Goal: Information Seeking & Learning: Check status

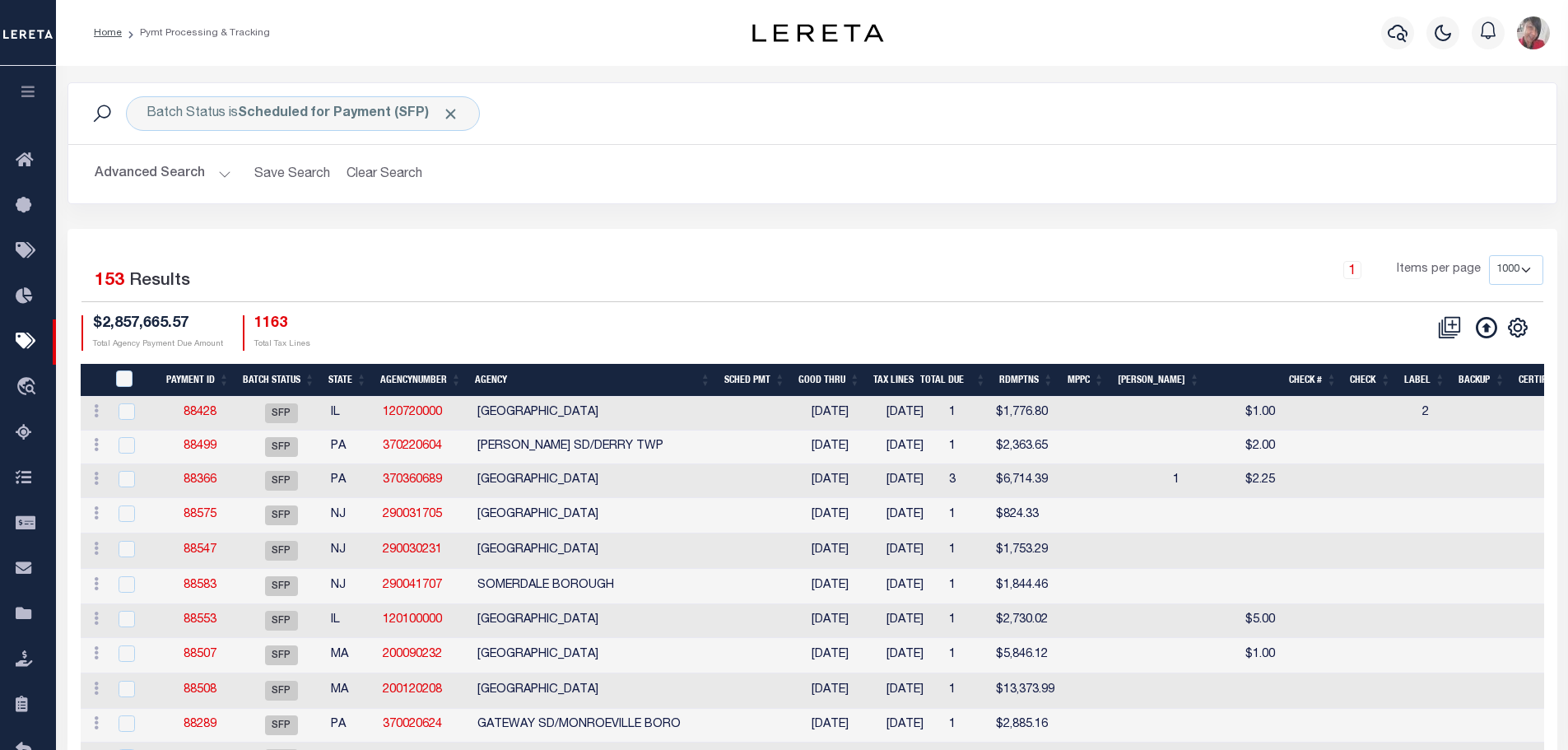
select select "1000"
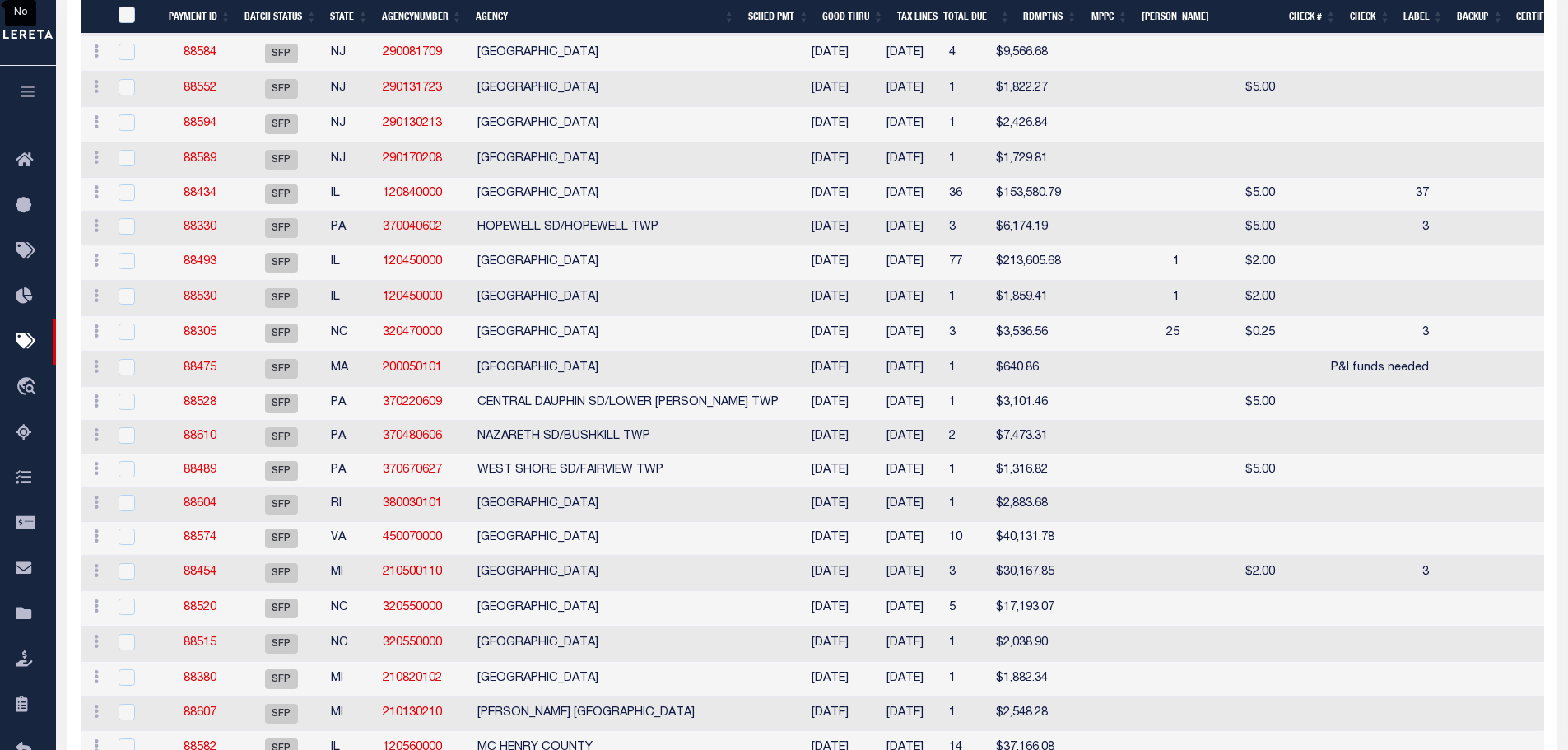
scroll to position [4090, 0]
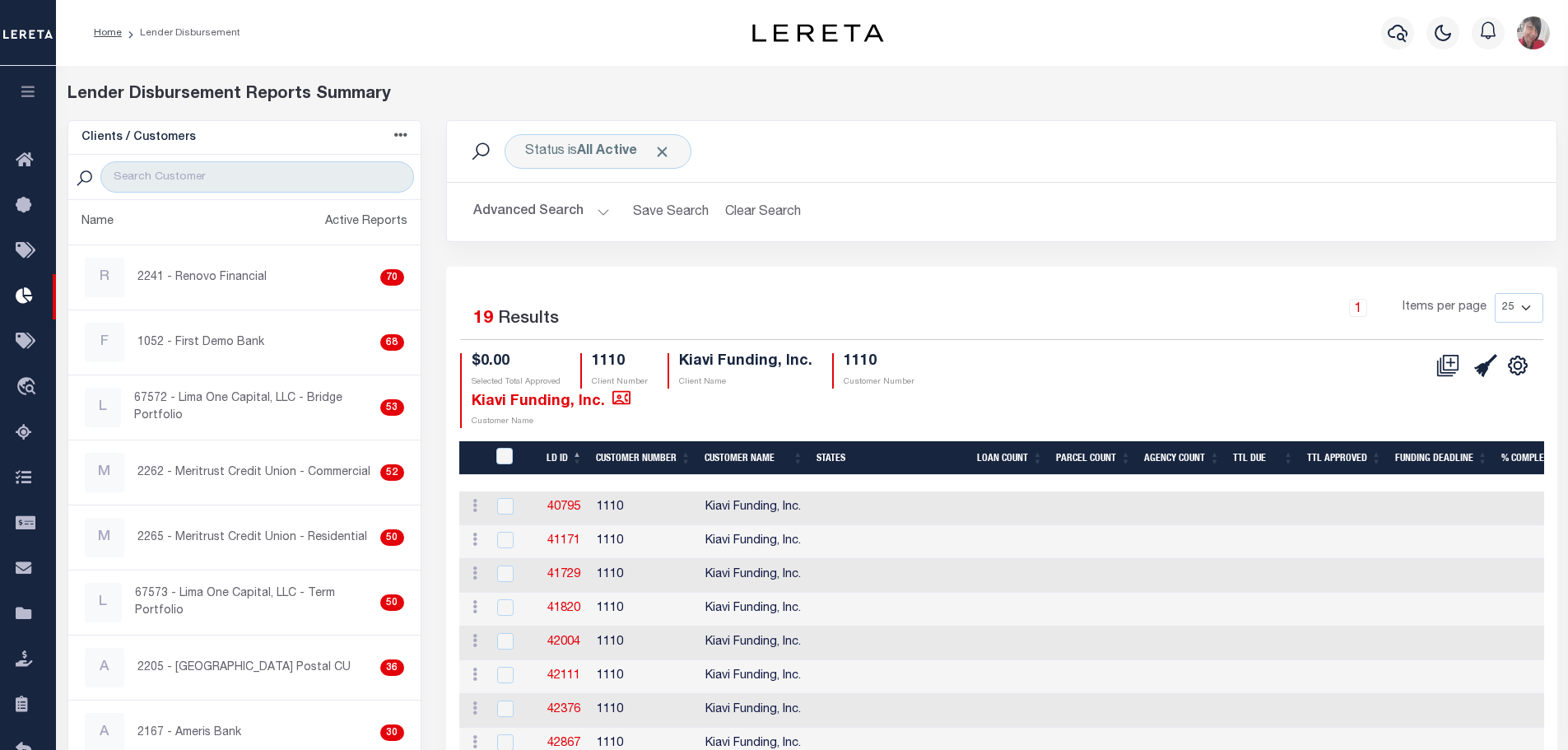
scroll to position [329, 0]
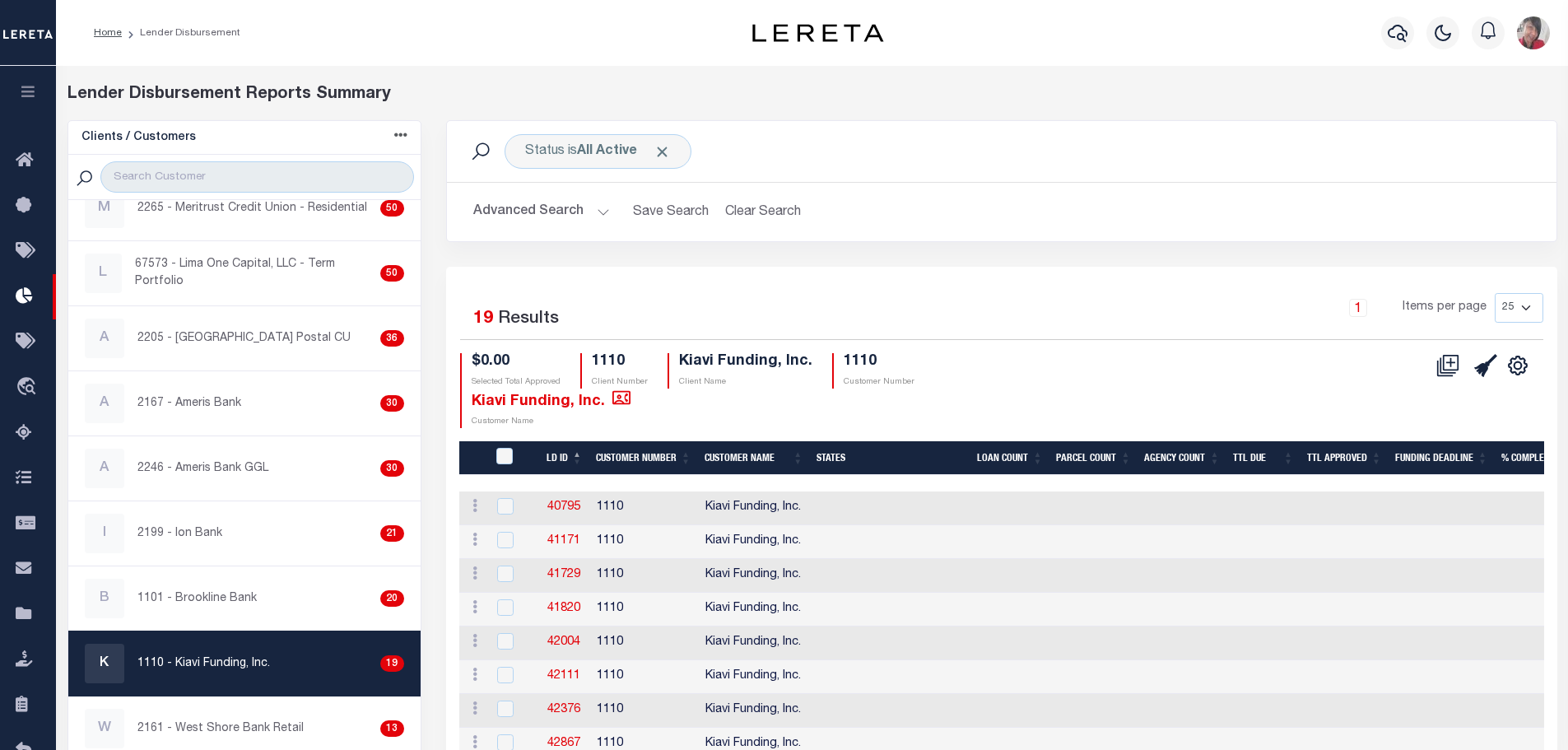
click at [24, 93] on icon "button" at bounding box center [28, 91] width 19 height 15
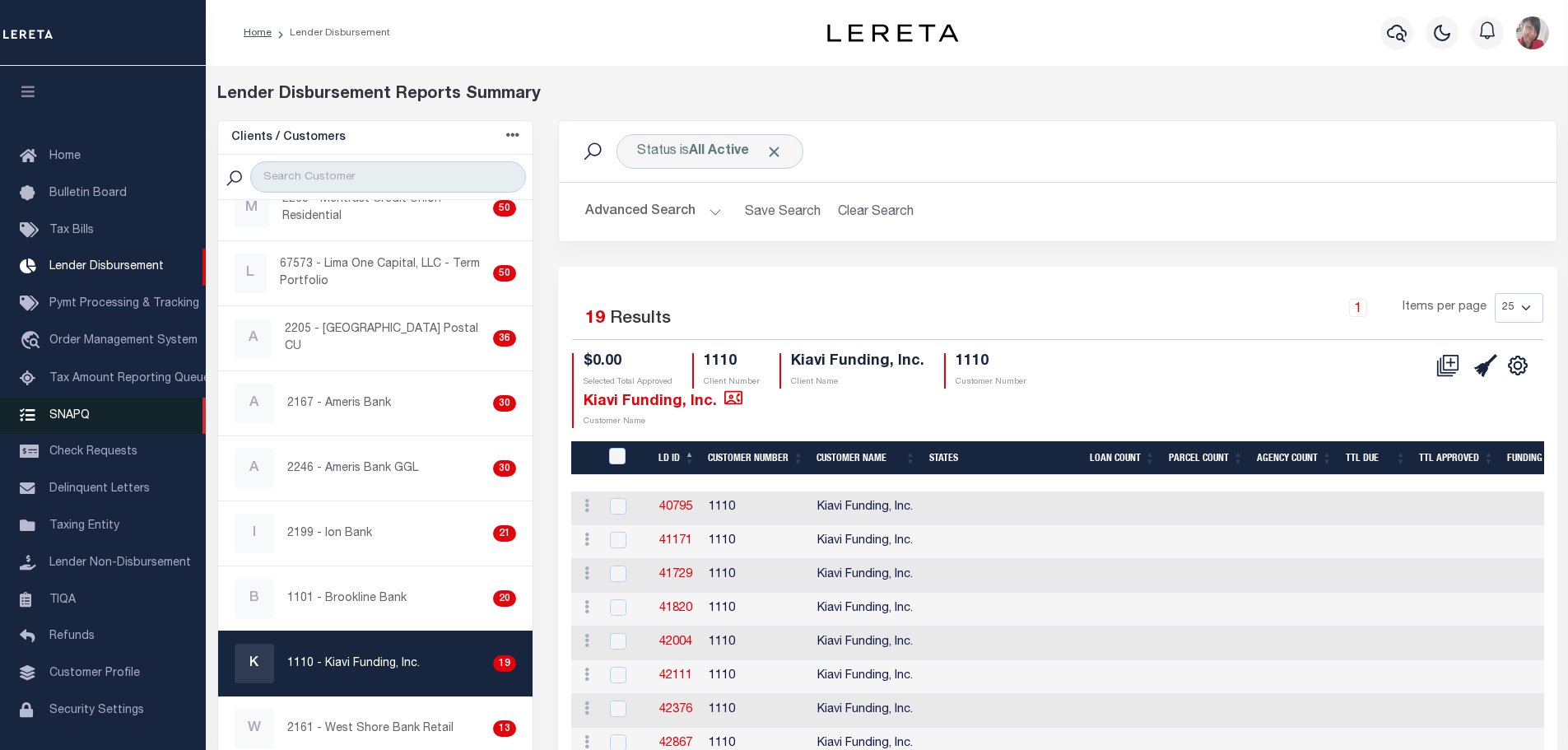
click at [75, 409] on span "SNAPQ" at bounding box center [69, 415] width 40 height 12
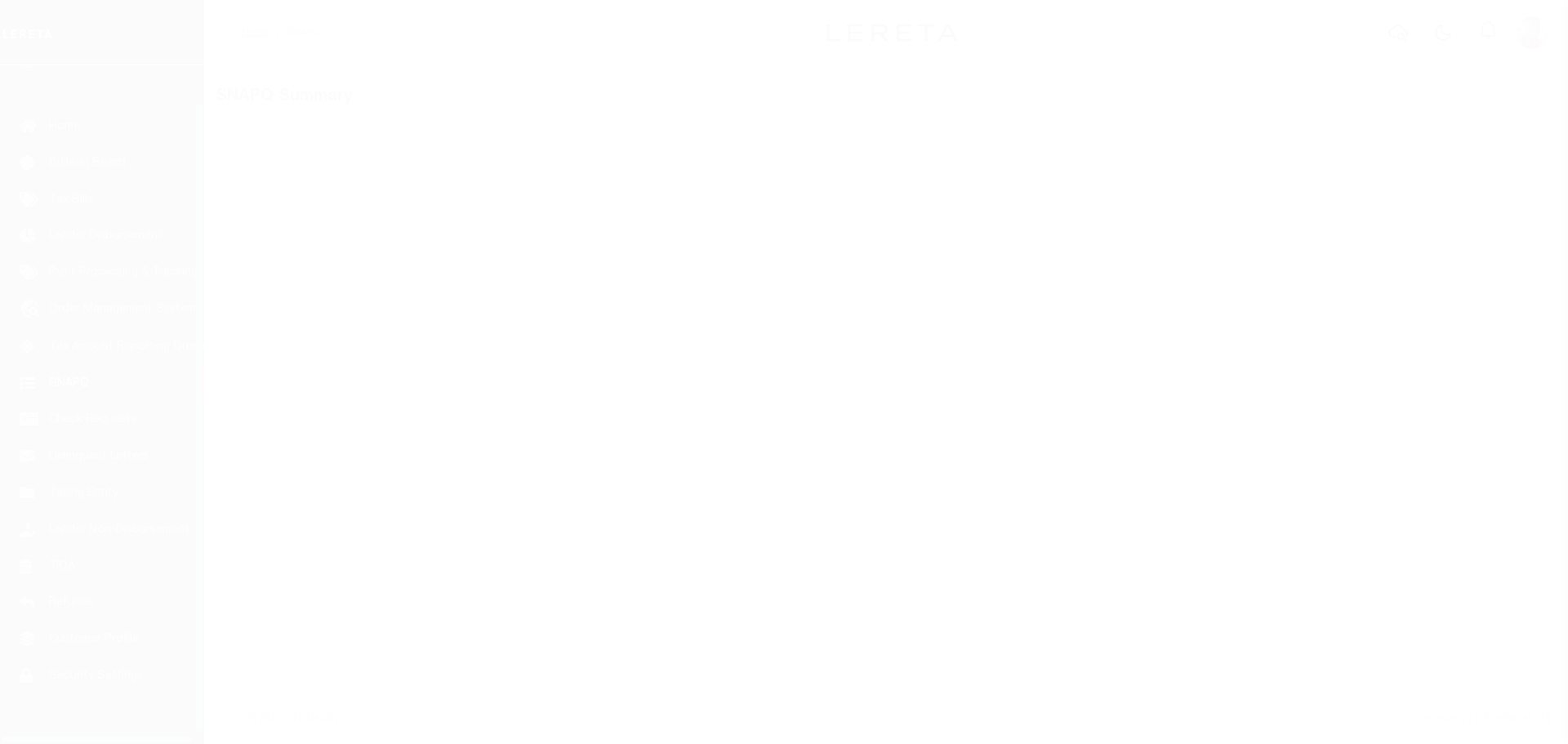
scroll to position [52, 0]
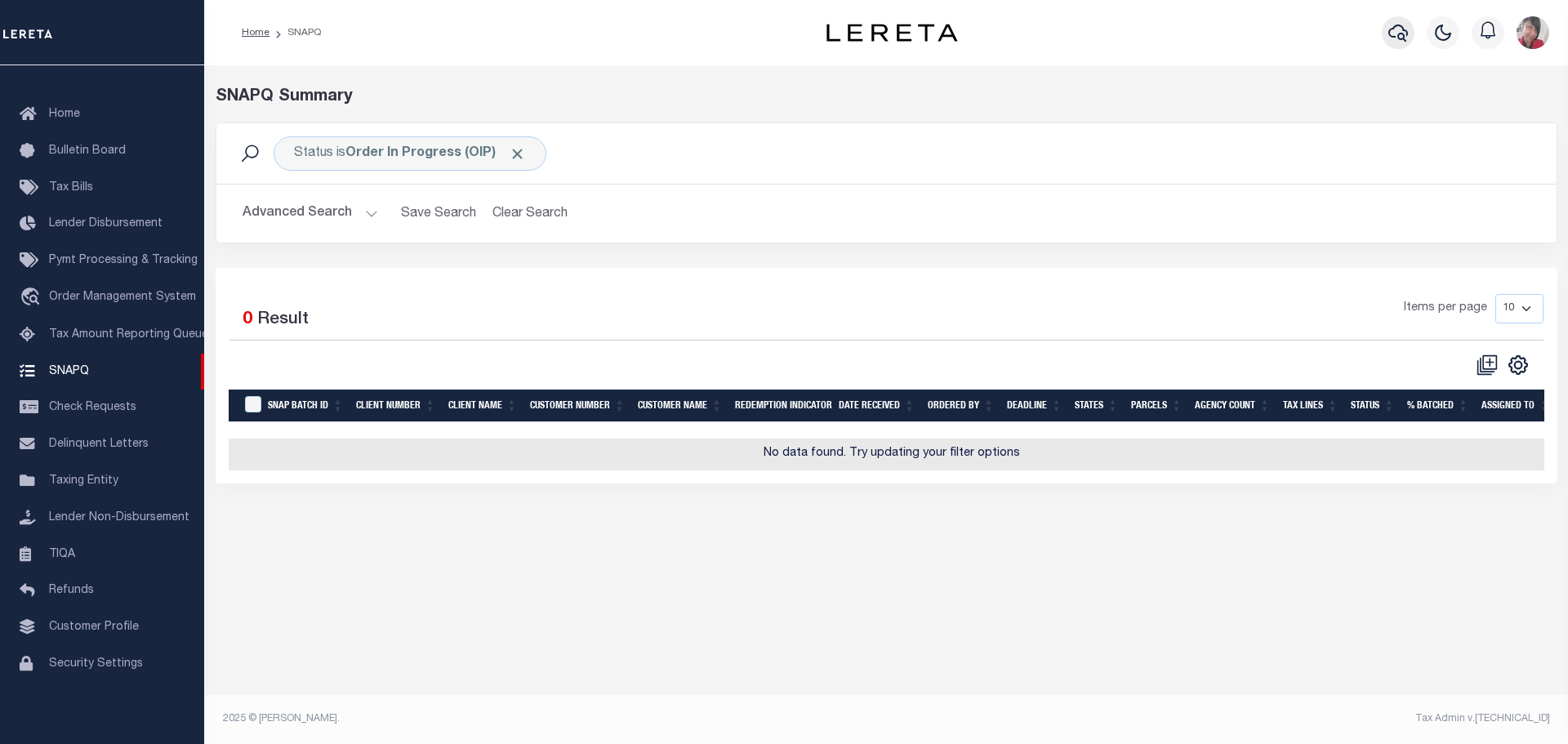
click at [1391, 35] on icon "button" at bounding box center [1398, 33] width 20 height 20
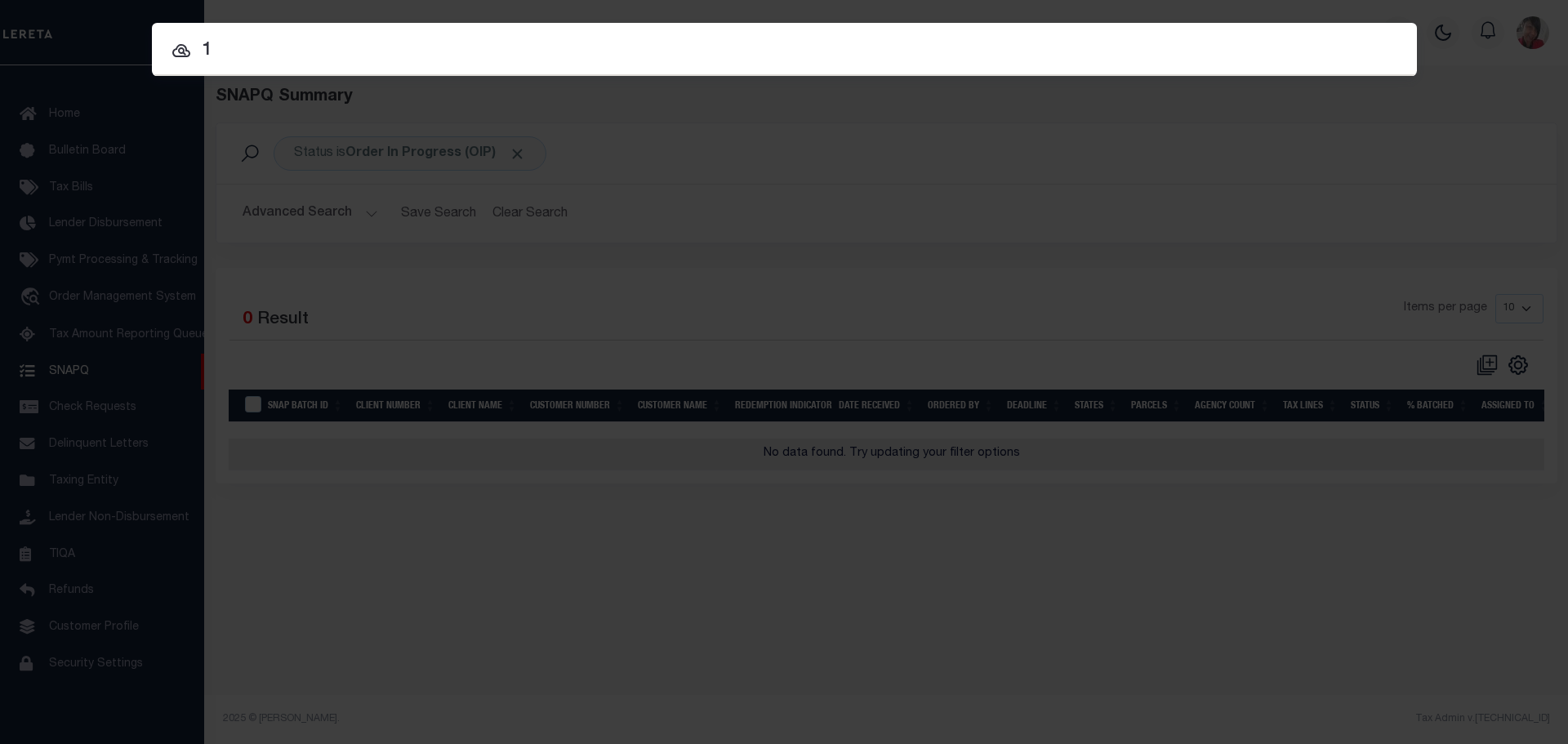
type input "1"
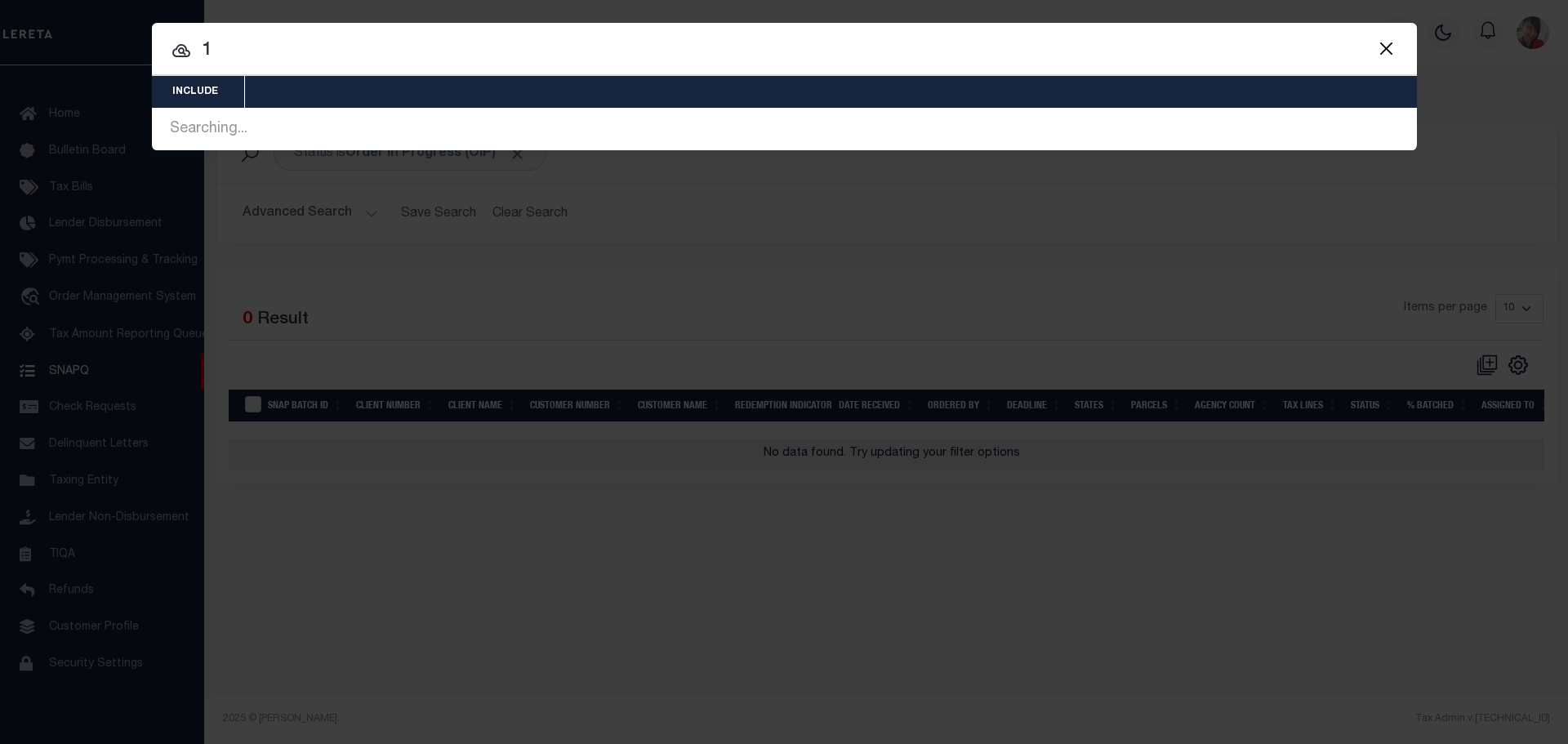
click at [1384, 52] on button "Close" at bounding box center [1386, 48] width 21 height 21
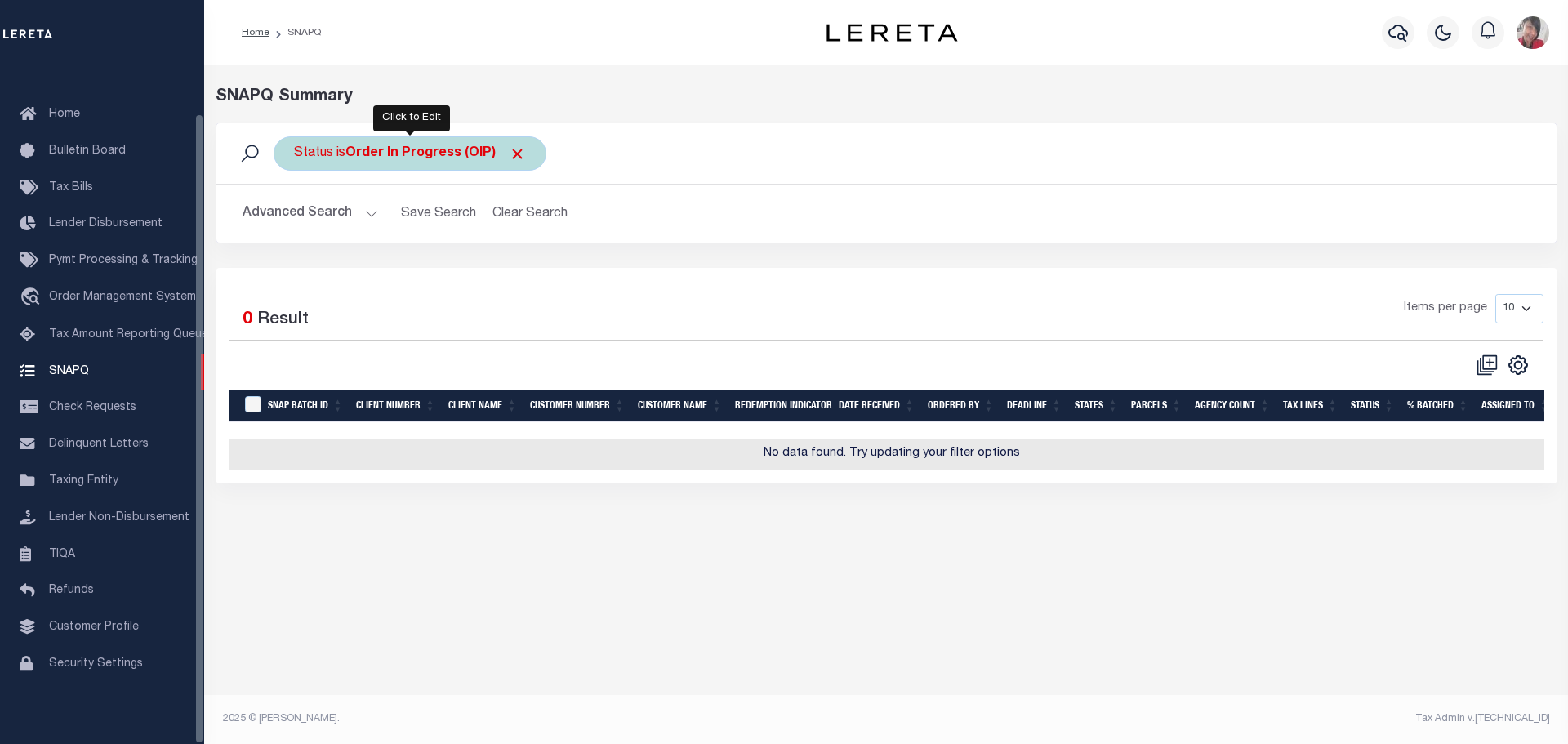
click at [412, 164] on div "Status is Order In Progress (OIP)" at bounding box center [410, 153] width 273 height 35
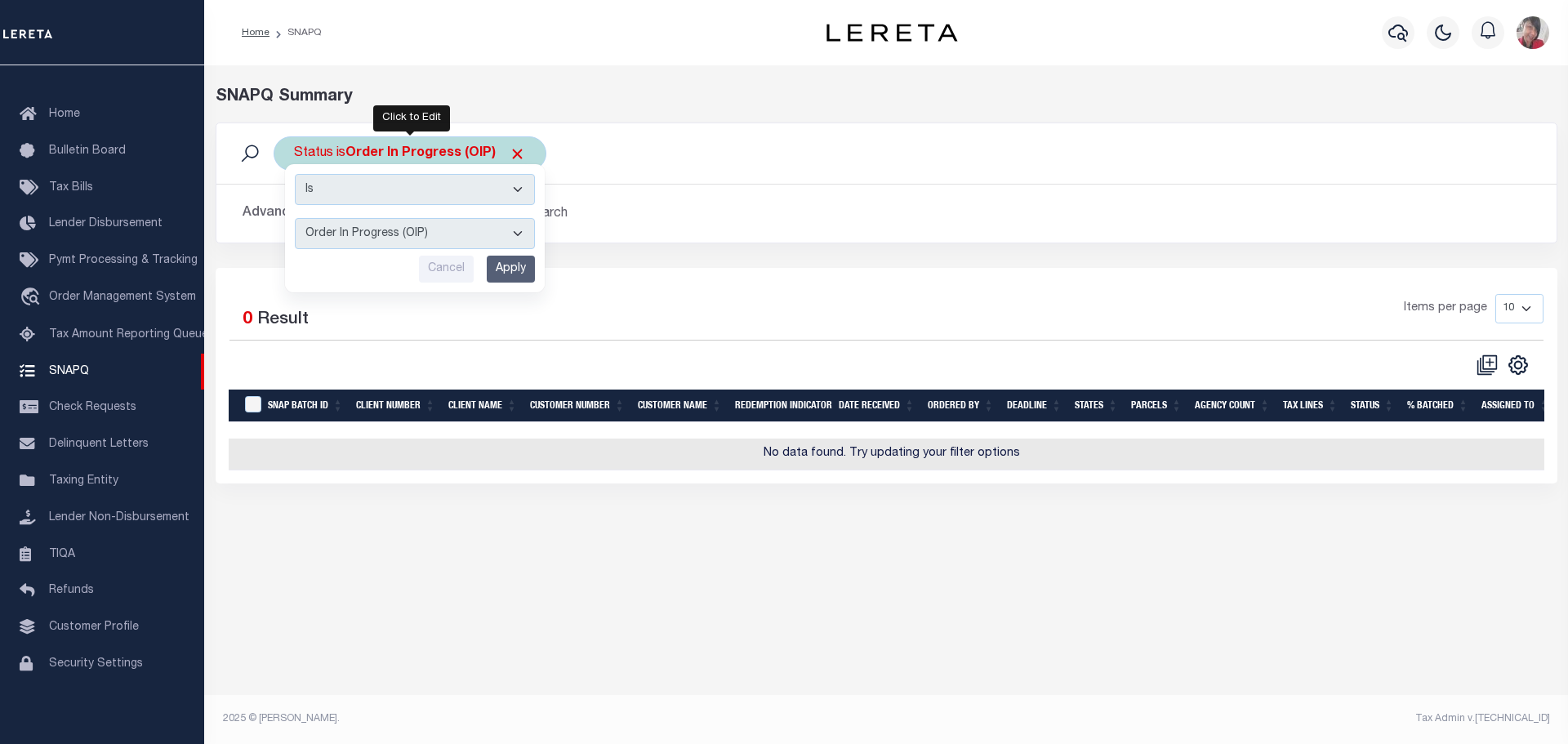
click at [514, 238] on select "Complete (CPT) Order In Progress (OIP)" at bounding box center [415, 233] width 240 height 31
select select "CPT"
click at [295, 218] on select "Complete (CPT) Order In Progress (OIP)" at bounding box center [415, 233] width 240 height 31
click at [509, 265] on input "Apply" at bounding box center [511, 269] width 49 height 27
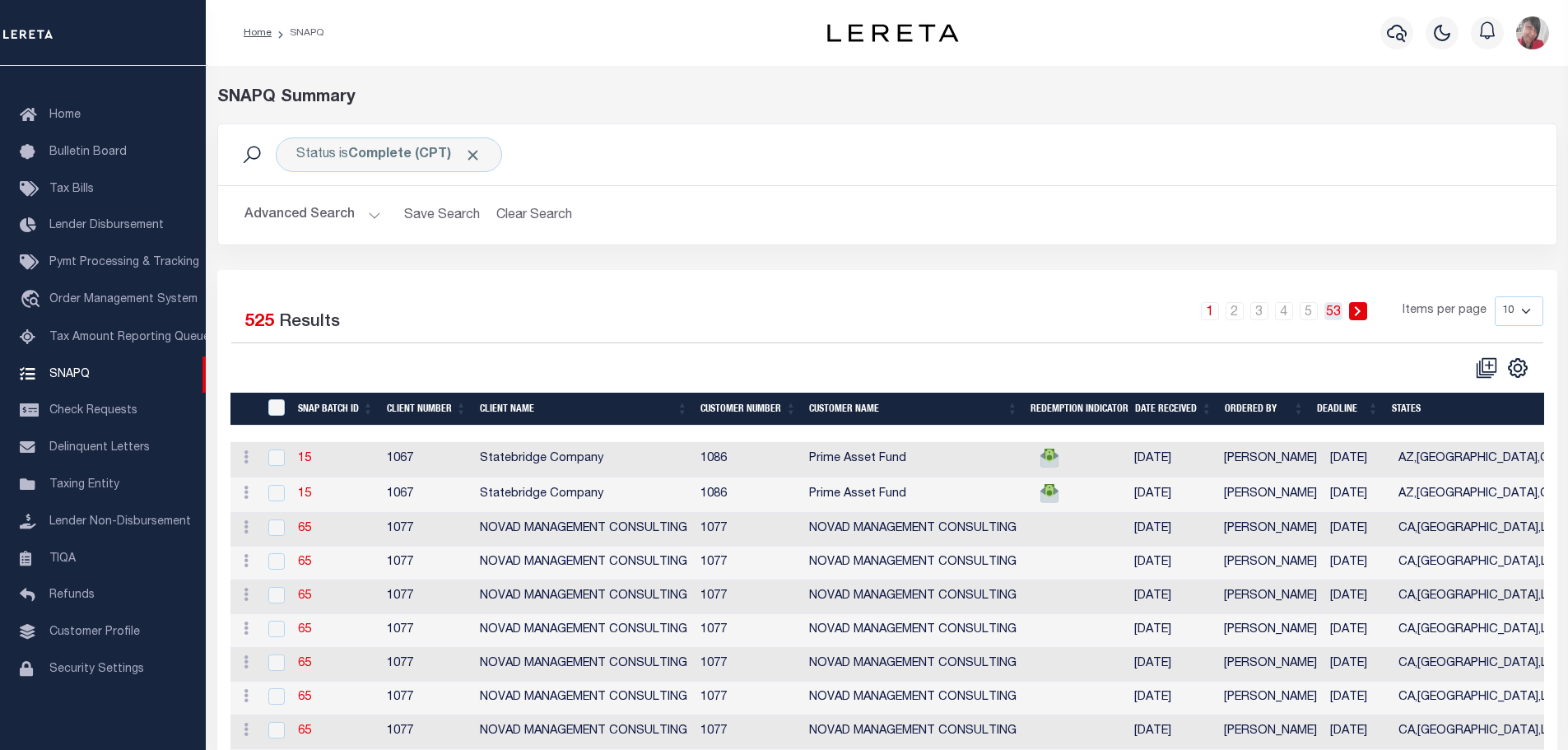
click at [1337, 316] on link "53" at bounding box center [1333, 311] width 18 height 18
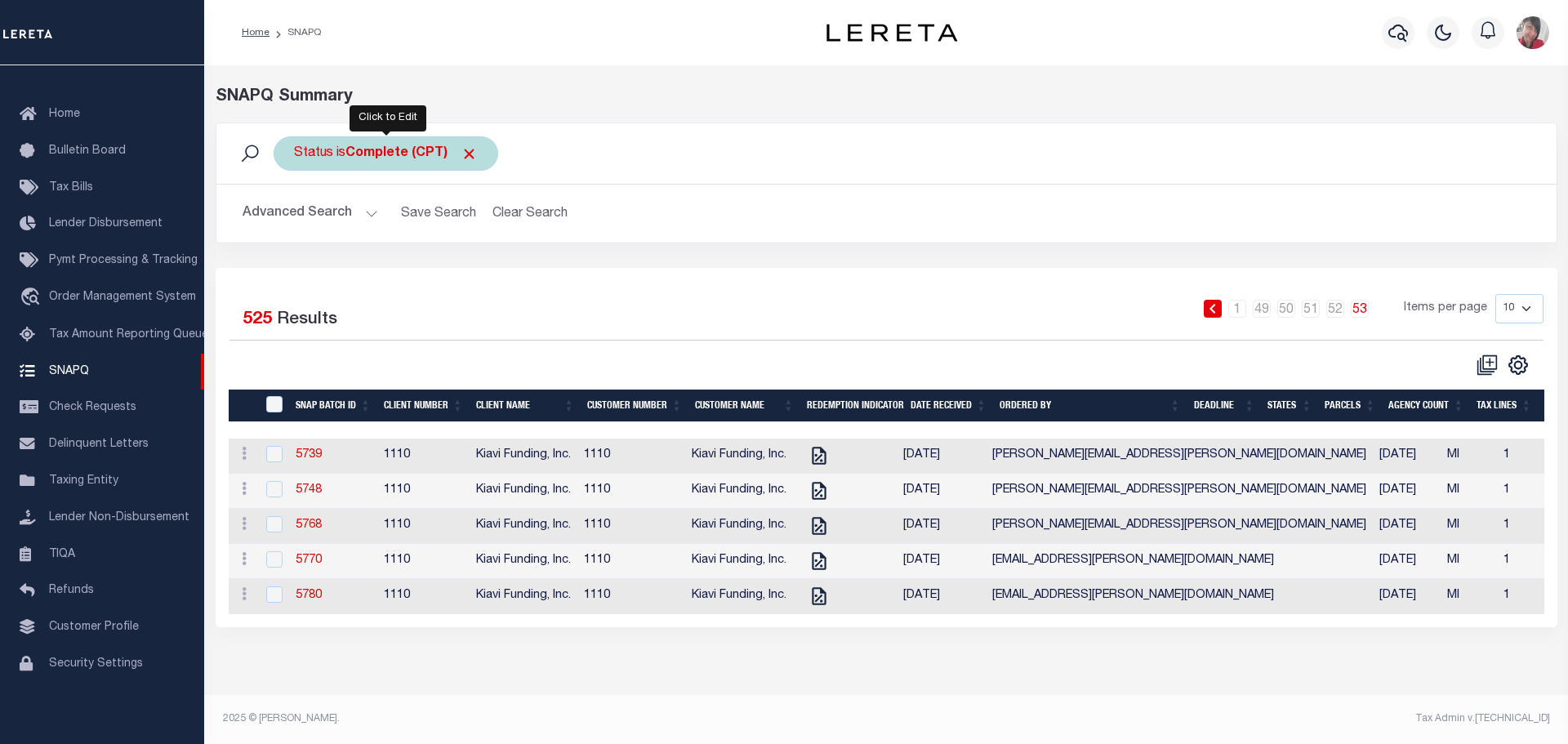
click at [398, 158] on b "Complete (CPT)" at bounding box center [411, 153] width 132 height 13
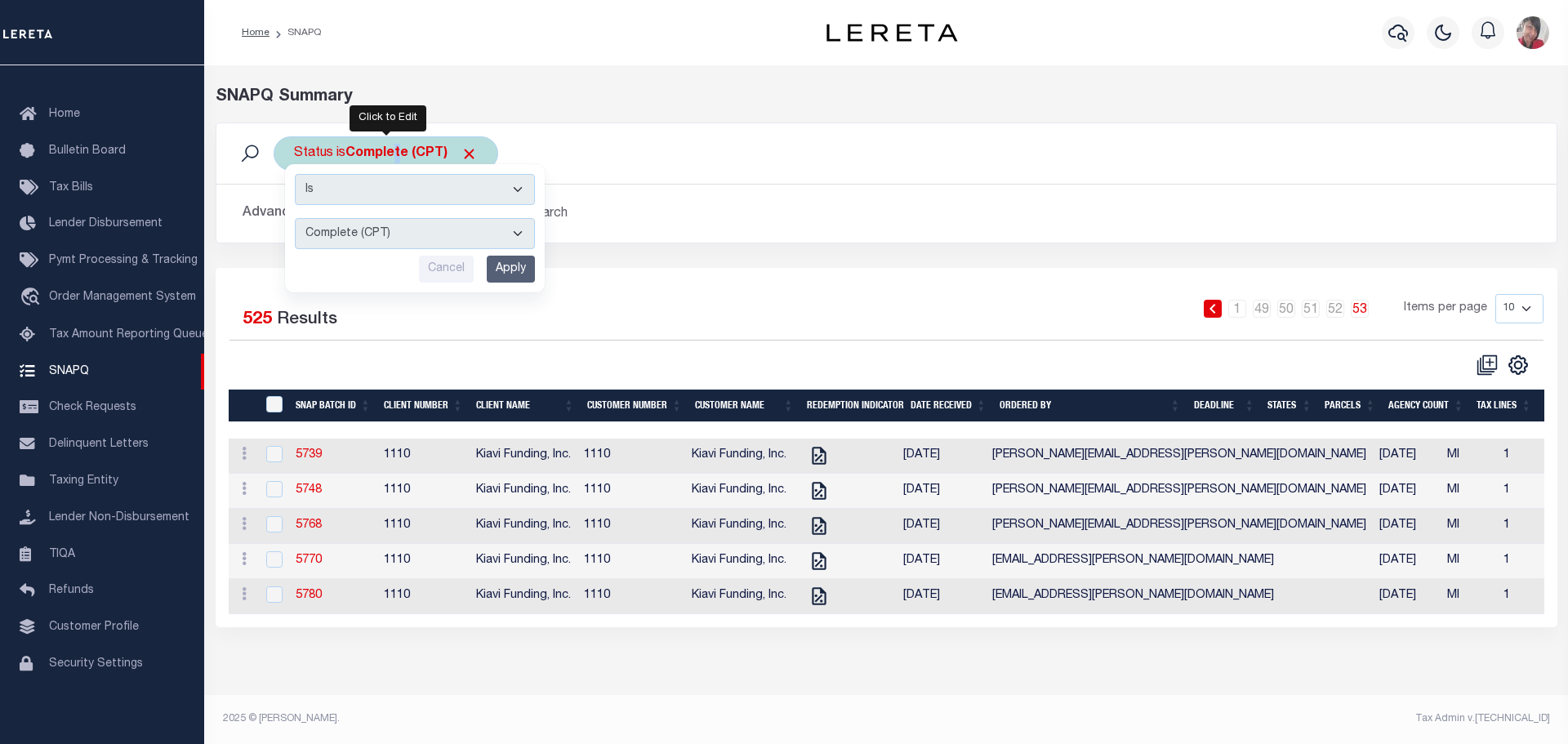
click at [526, 231] on select "Complete (CPT) Order In Progress (OIP)" at bounding box center [415, 233] width 240 height 31
click at [381, 234] on select "Complete (CPT) Order In Progress (OIP)" at bounding box center [415, 233] width 240 height 31
click at [510, 275] on input "Apply" at bounding box center [511, 269] width 49 height 27
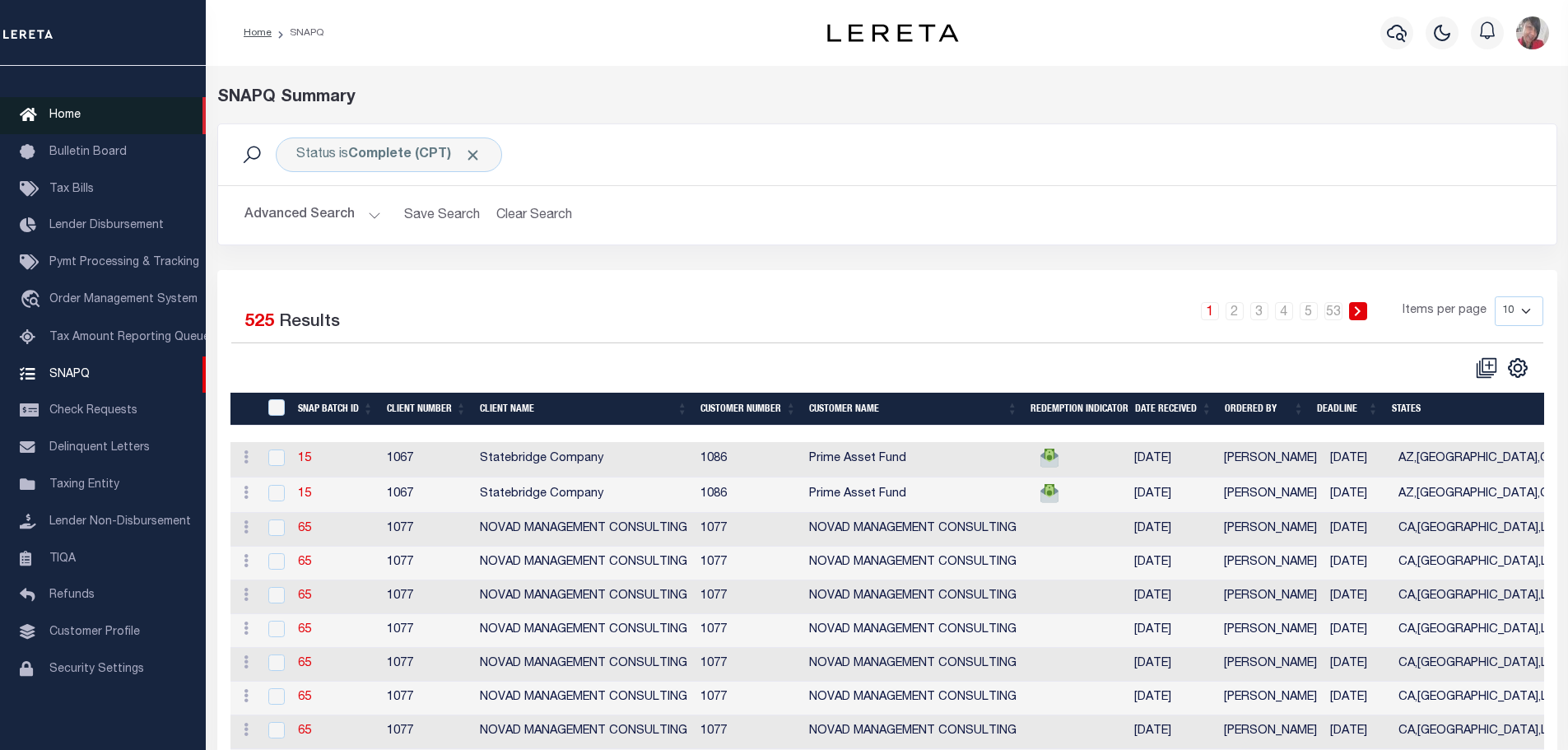
click at [85, 98] on link "Home" at bounding box center [103, 115] width 206 height 37
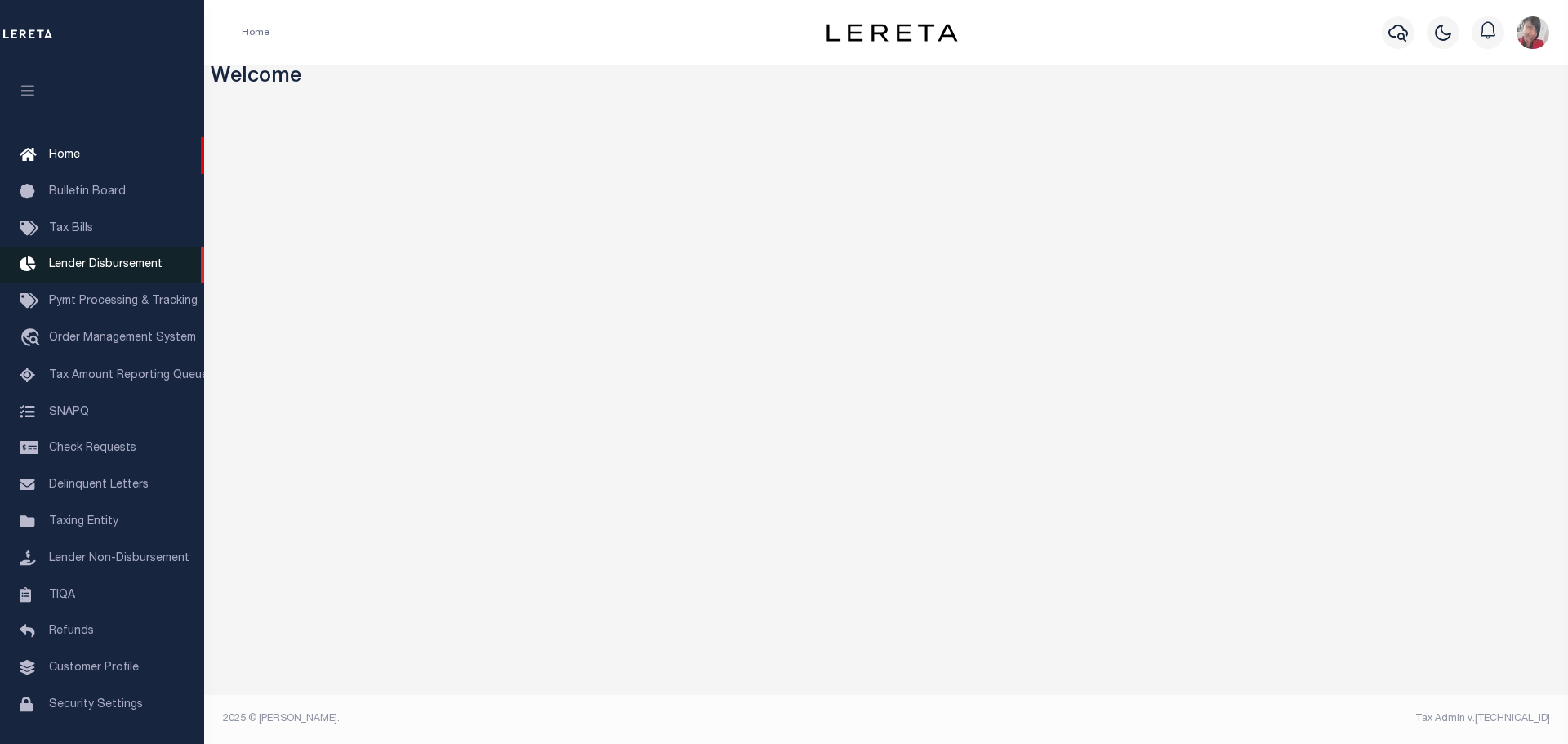
click at [80, 270] on span "Lender Disbursement" at bounding box center [105, 265] width 113 height 12
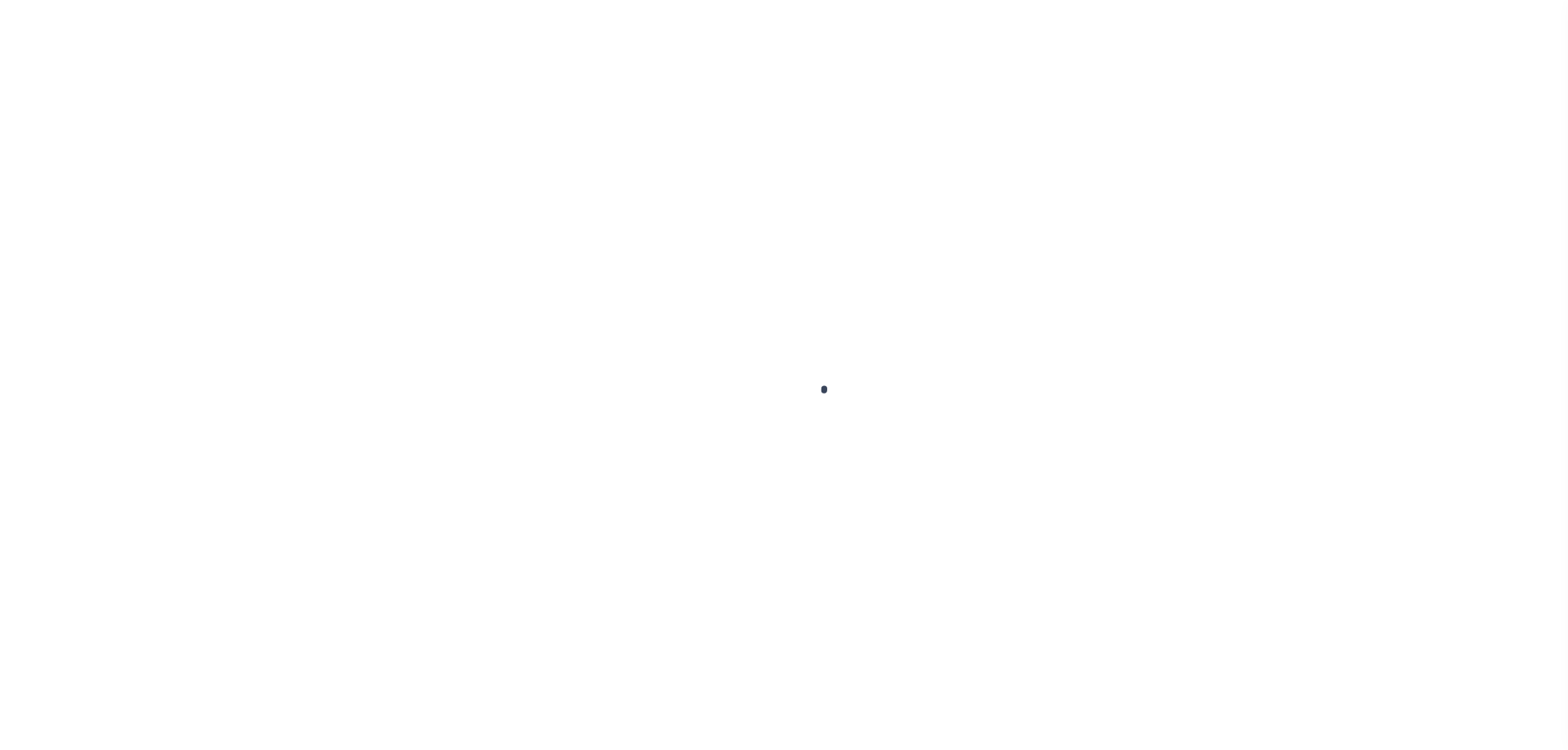
scroll to position [29, 0]
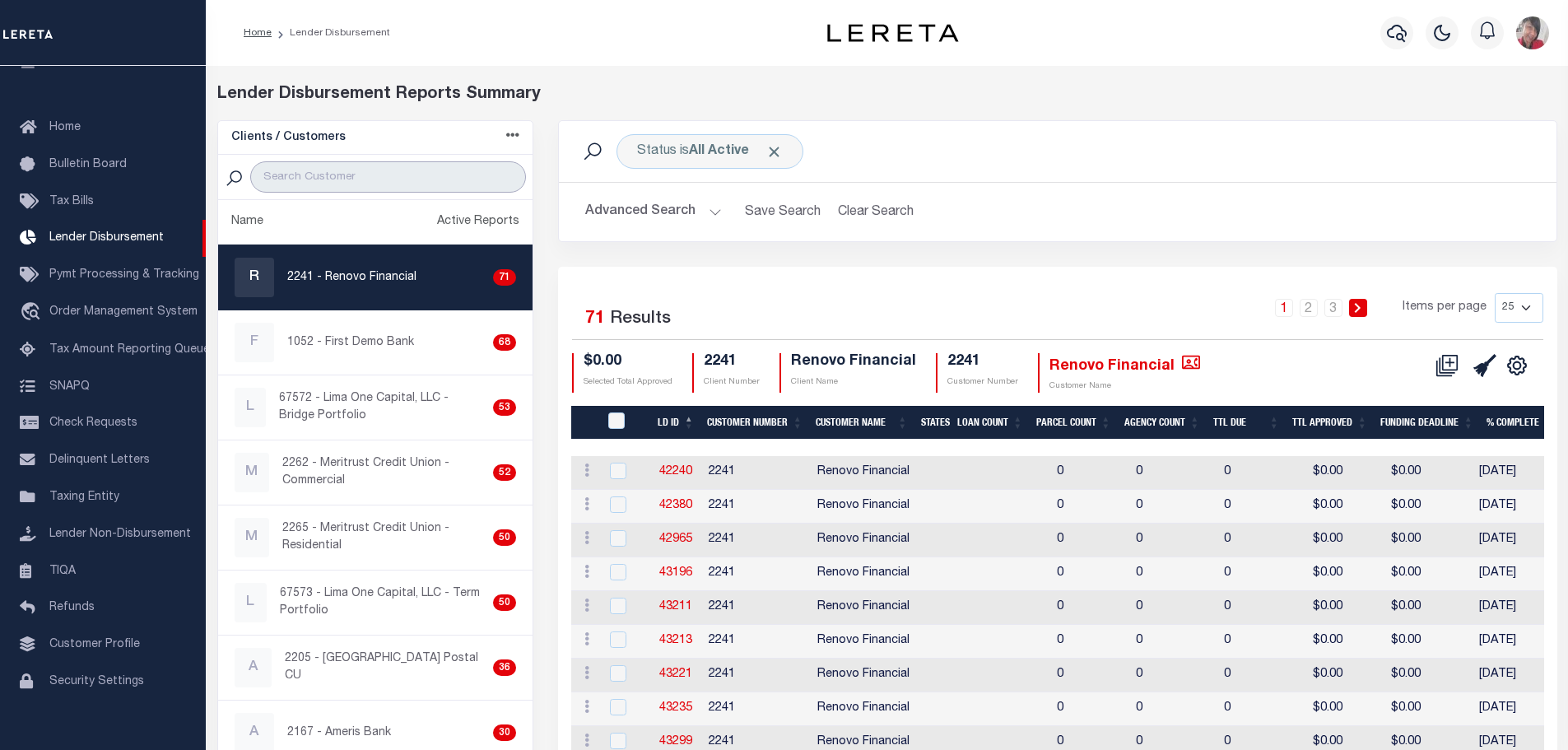
click at [303, 174] on input "search" at bounding box center [388, 176] width 276 height 31
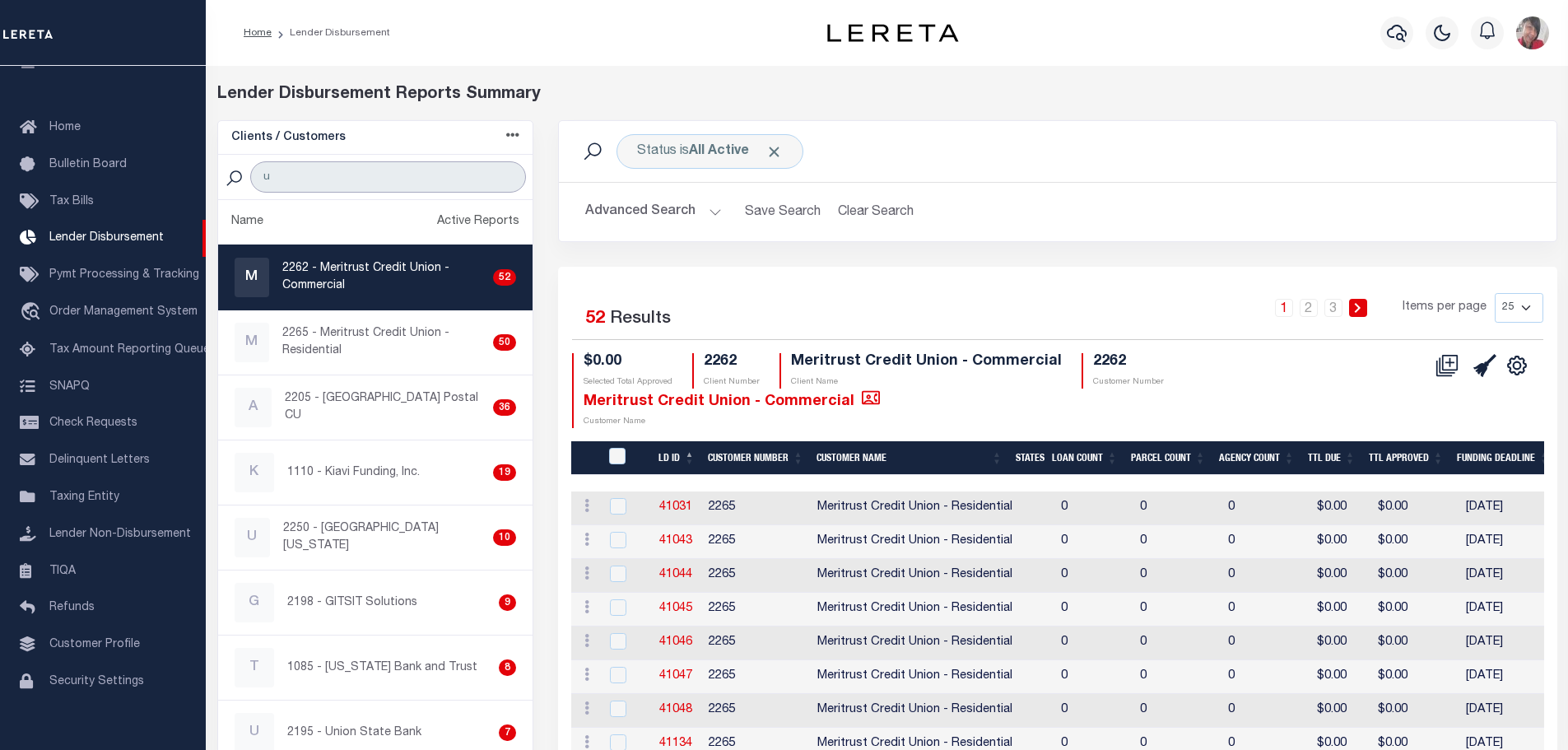
type input "u"
click at [1526, 309] on select "25 50 100 200" at bounding box center [1519, 308] width 49 height 30
select select "200"
click at [1495, 293] on select "25 50 100 200" at bounding box center [1519, 308] width 49 height 30
click at [341, 175] on input "u" at bounding box center [388, 176] width 276 height 31
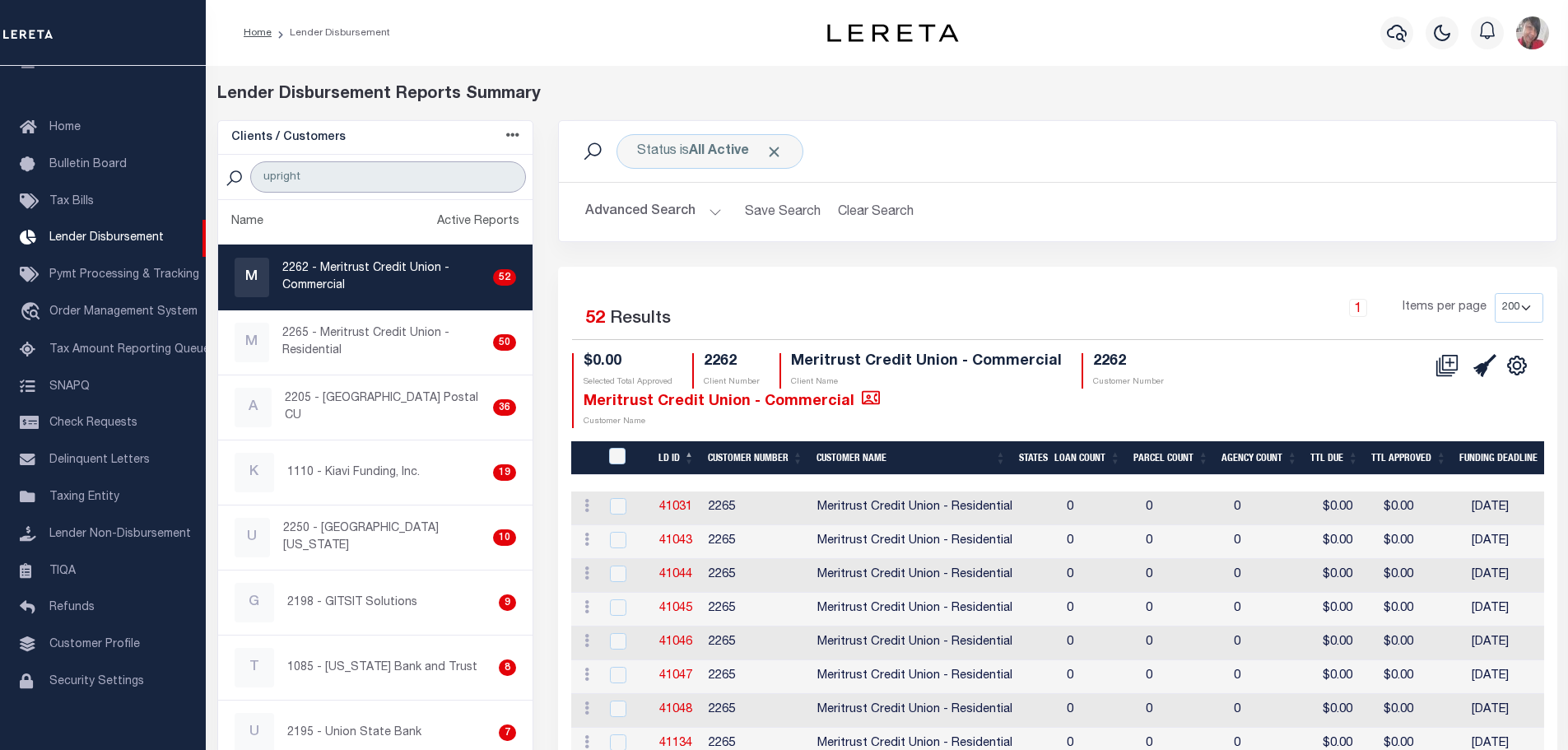
type input "upright"
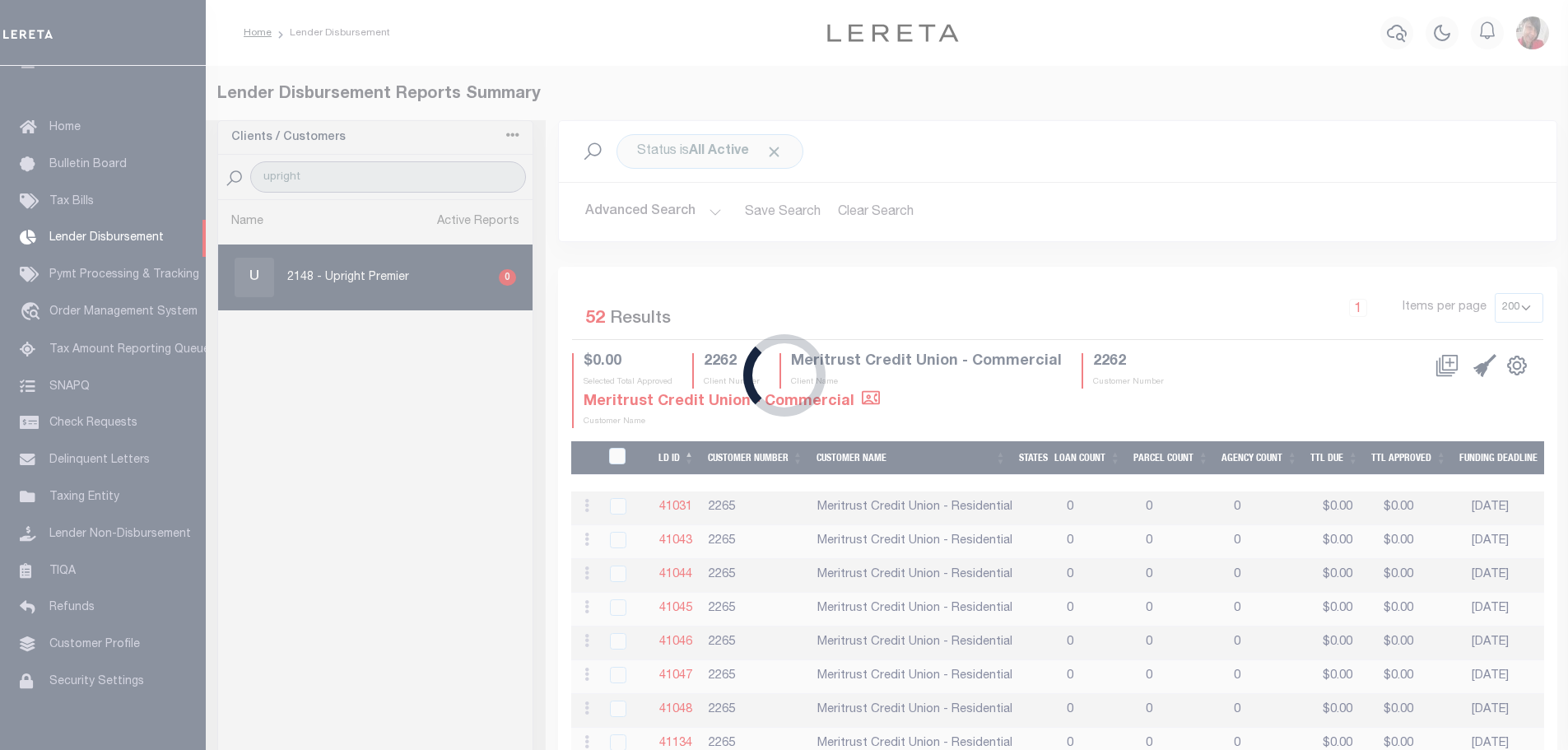
select select "200"
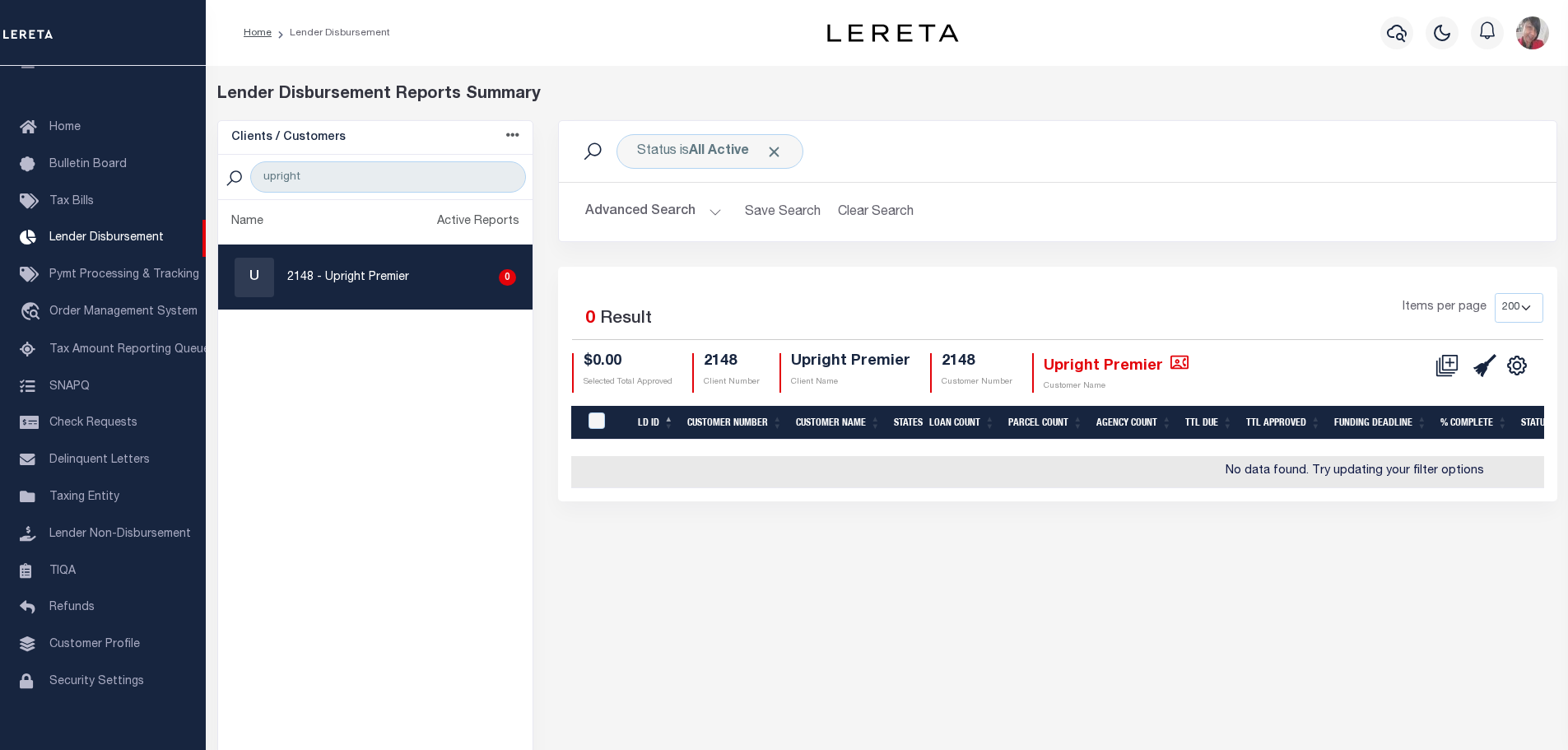
click at [409, 280] on div "U 2148 - Upright Premier 0" at bounding box center [376, 278] width 282 height 40
checkbox input "true"
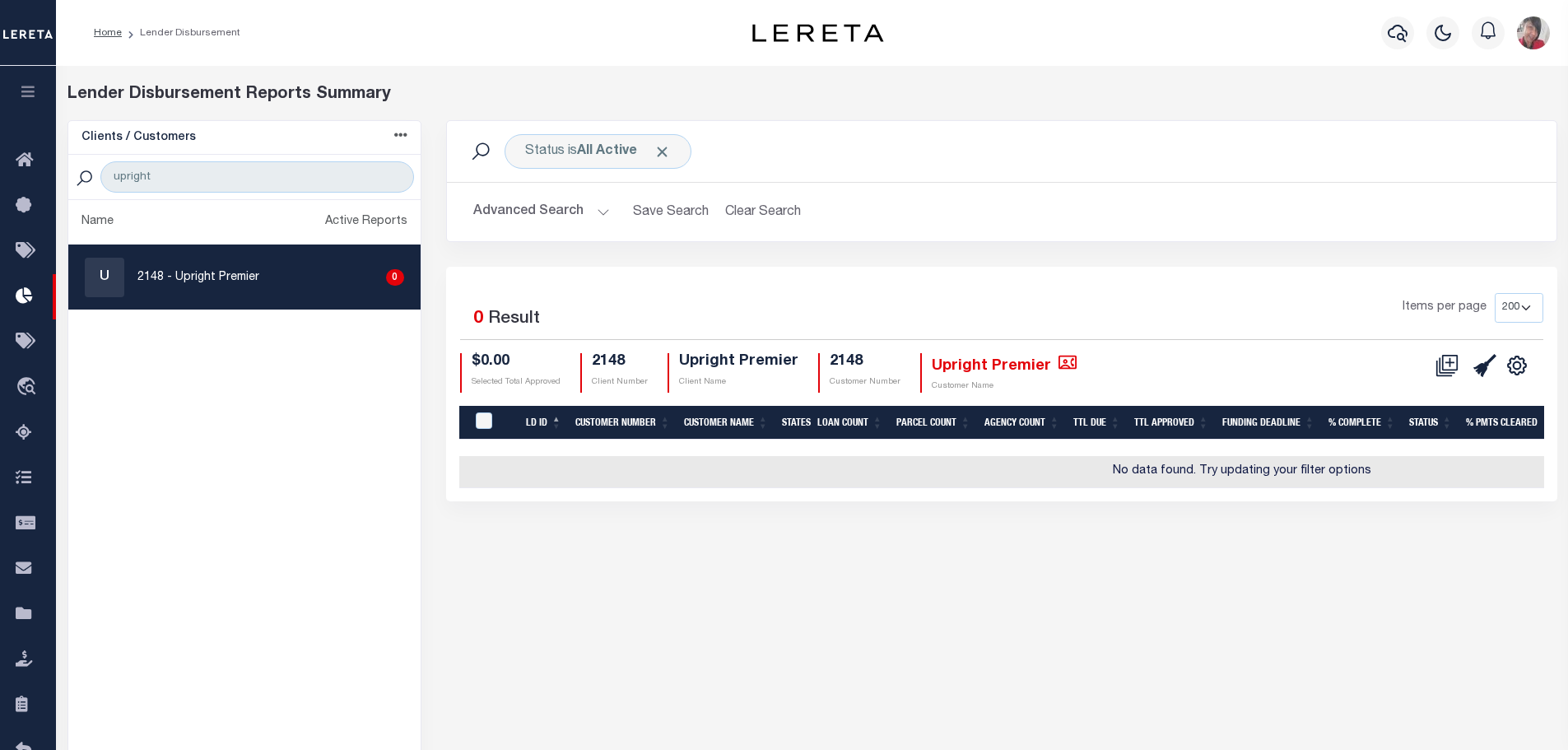
click at [27, 99] on icon "button" at bounding box center [28, 91] width 19 height 15
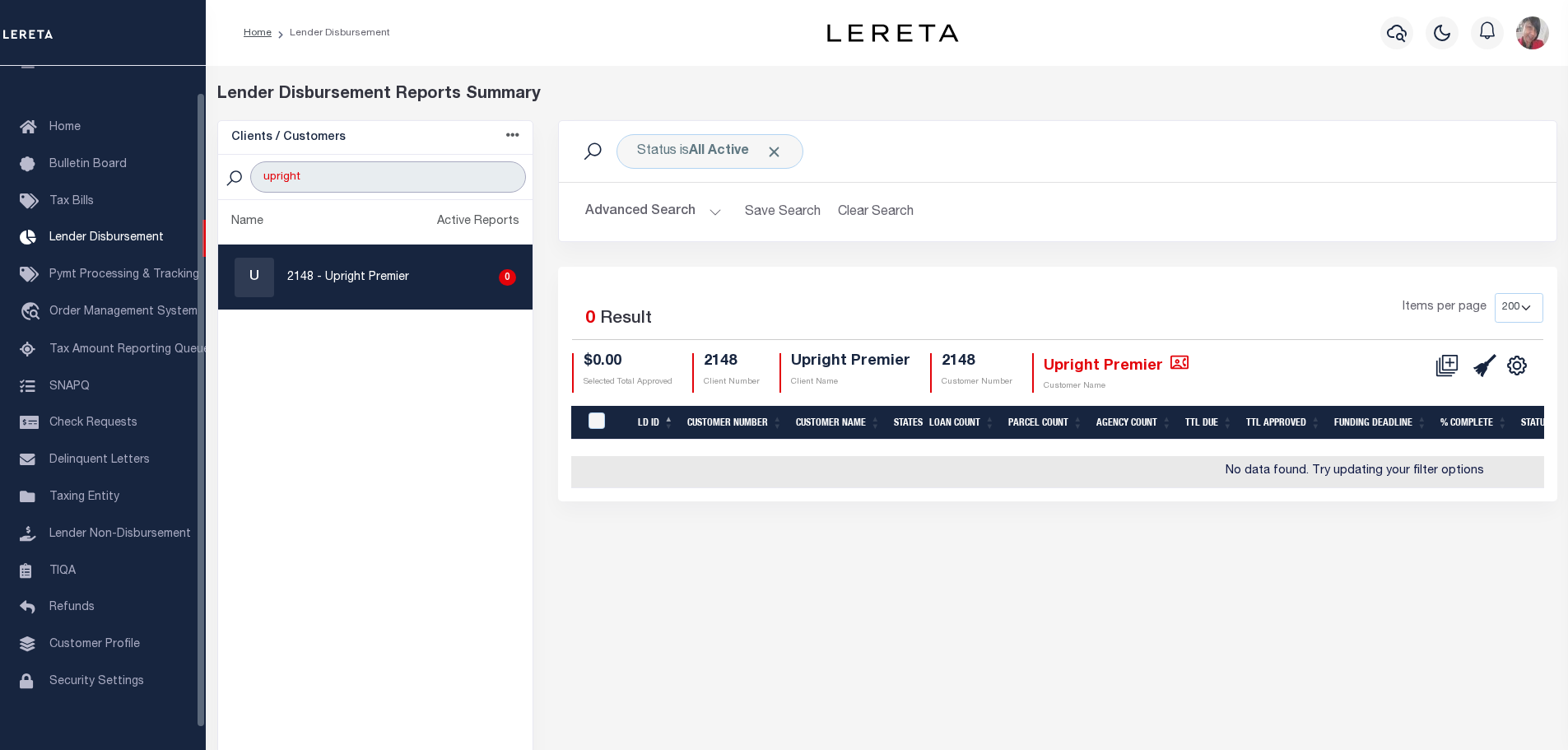
click at [319, 172] on input "upright" at bounding box center [388, 176] width 276 height 31
click at [504, 174] on input "upright" at bounding box center [388, 176] width 276 height 31
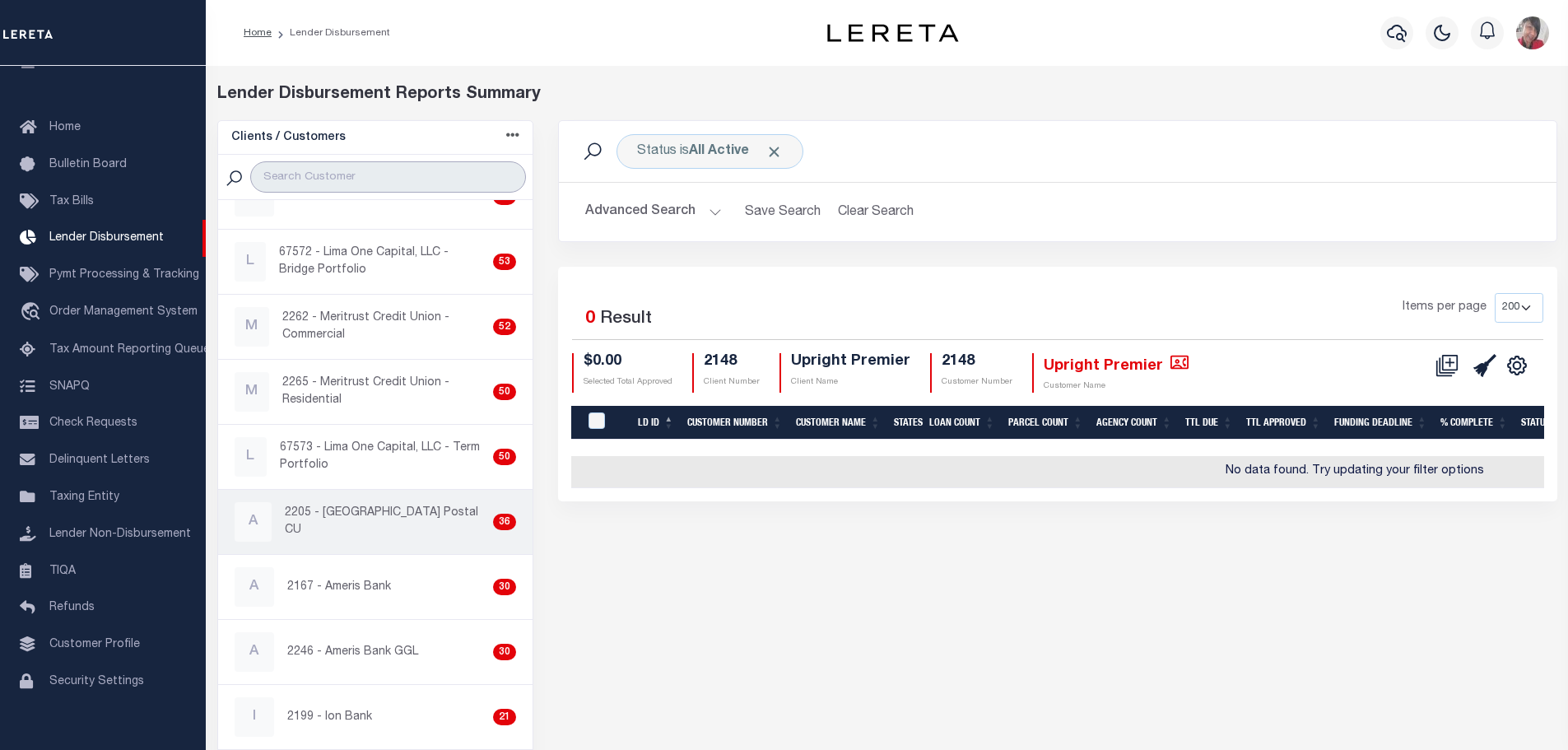
scroll to position [165, 0]
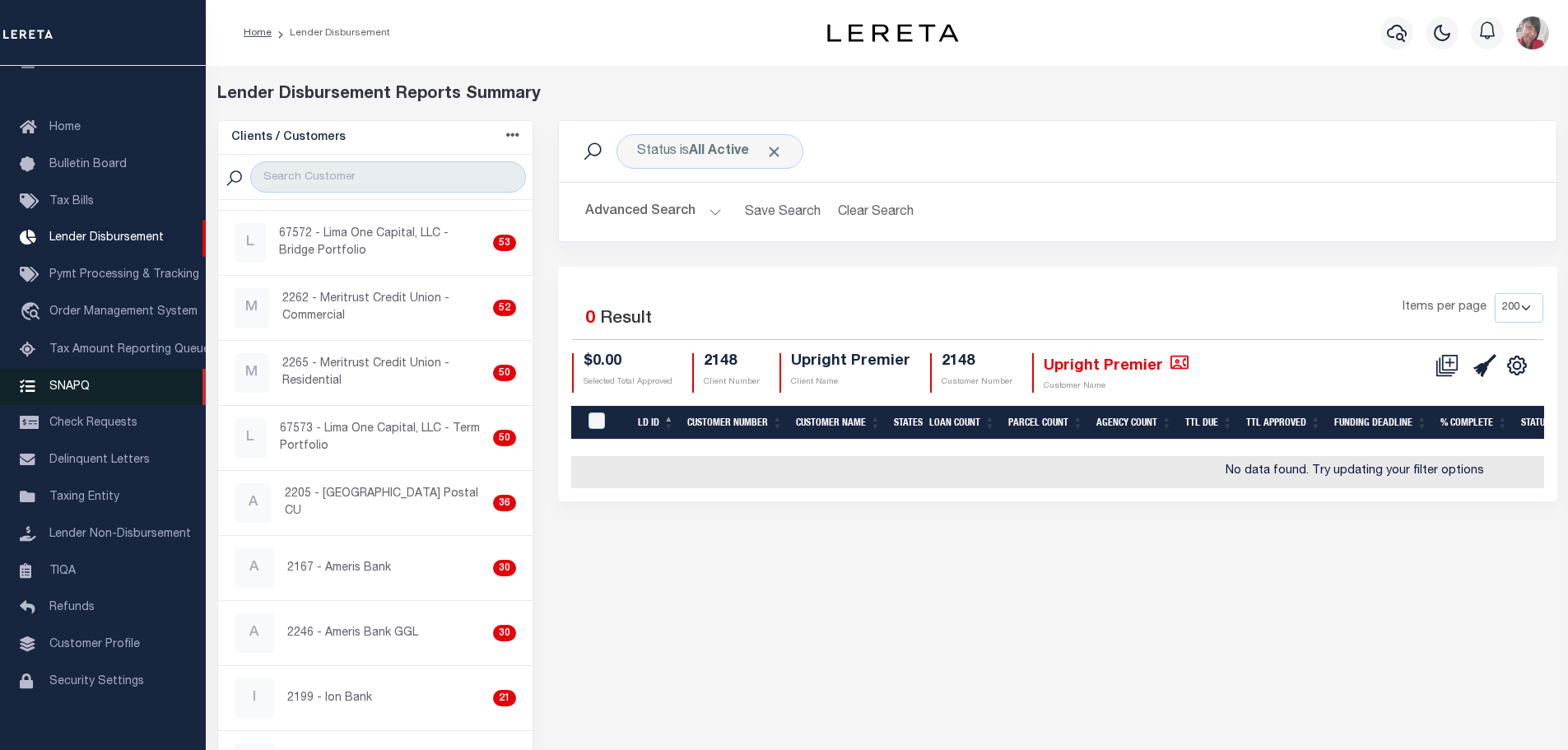
click at [71, 392] on span "SNAPQ" at bounding box center [69, 386] width 40 height 12
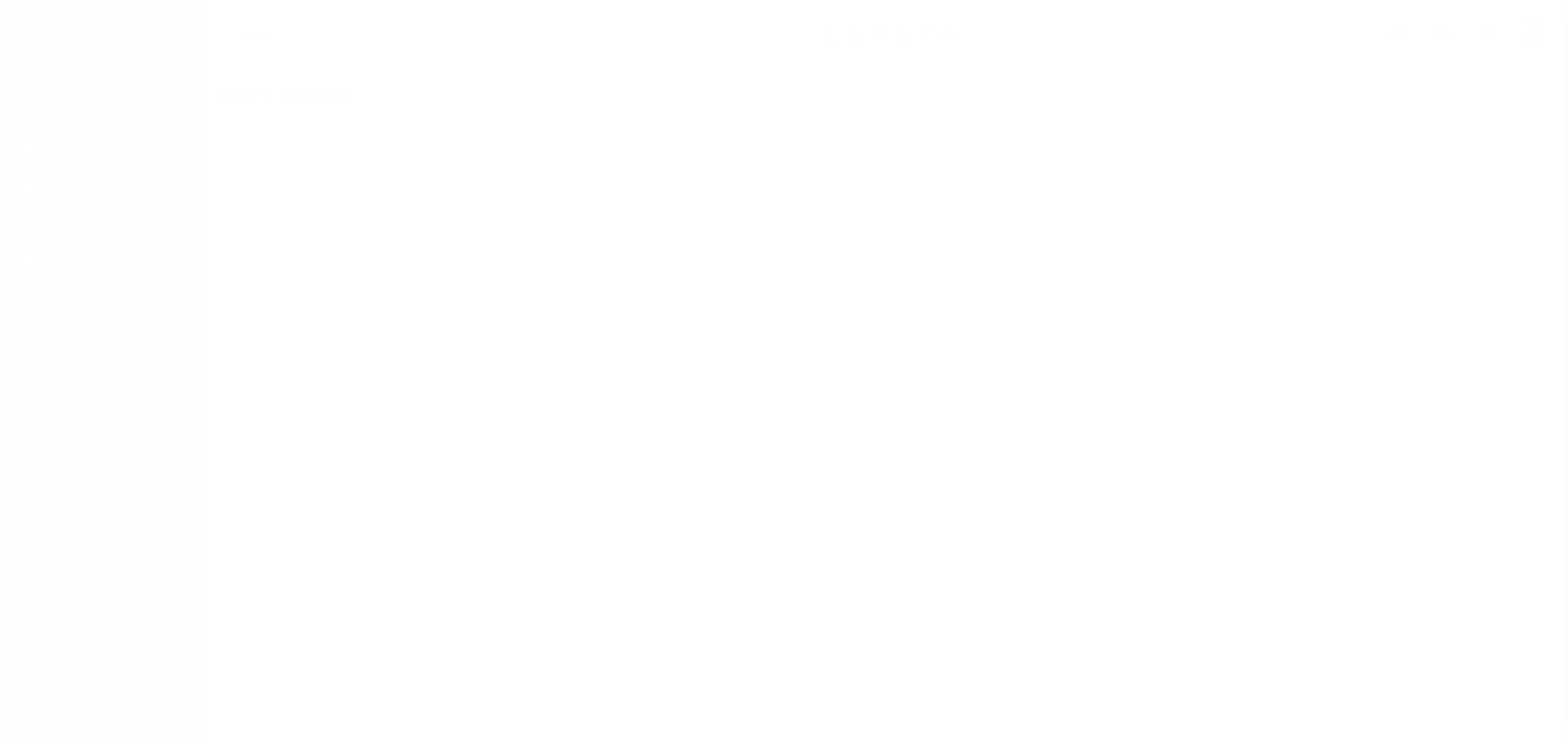
scroll to position [52, 0]
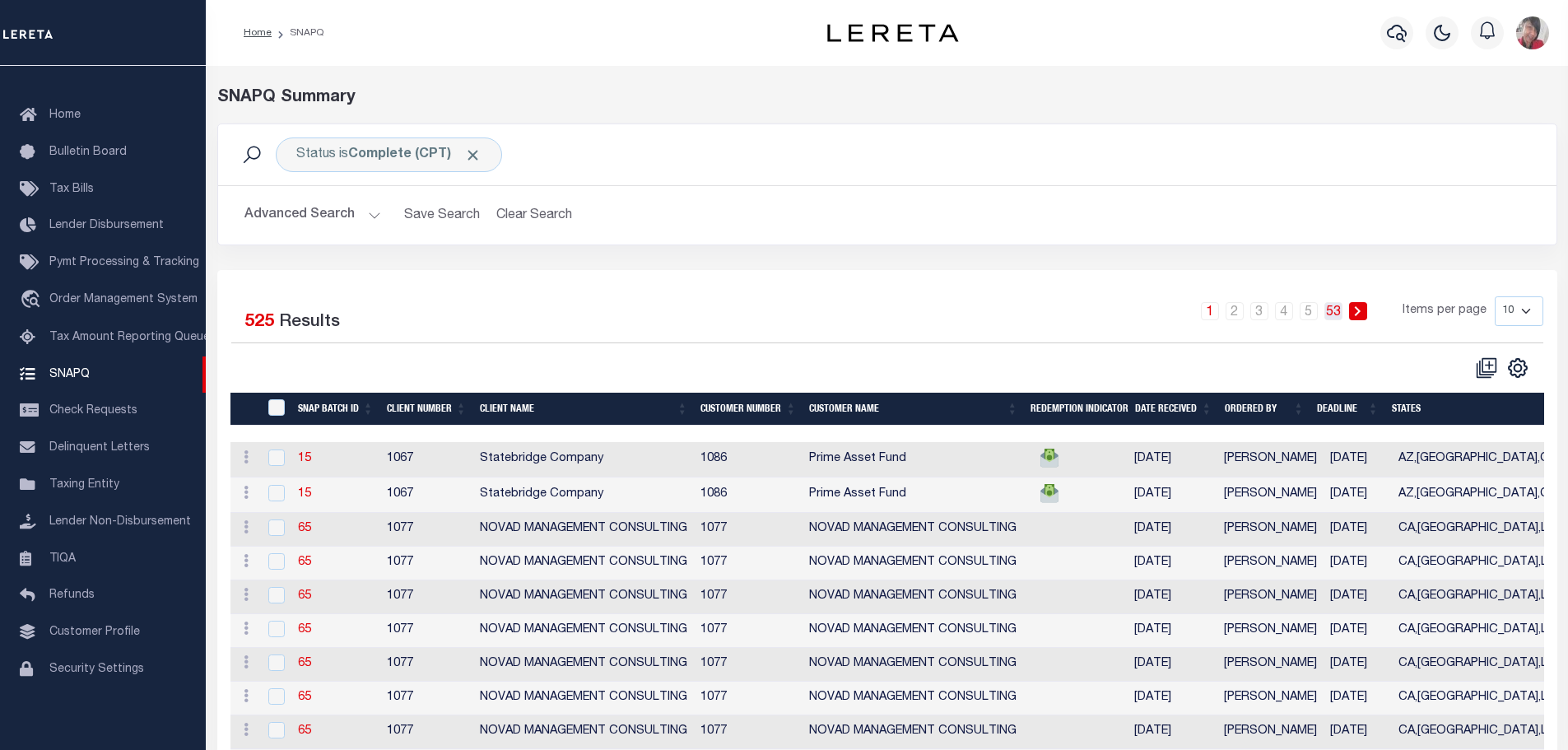
click at [1338, 315] on link "53" at bounding box center [1333, 311] width 18 height 18
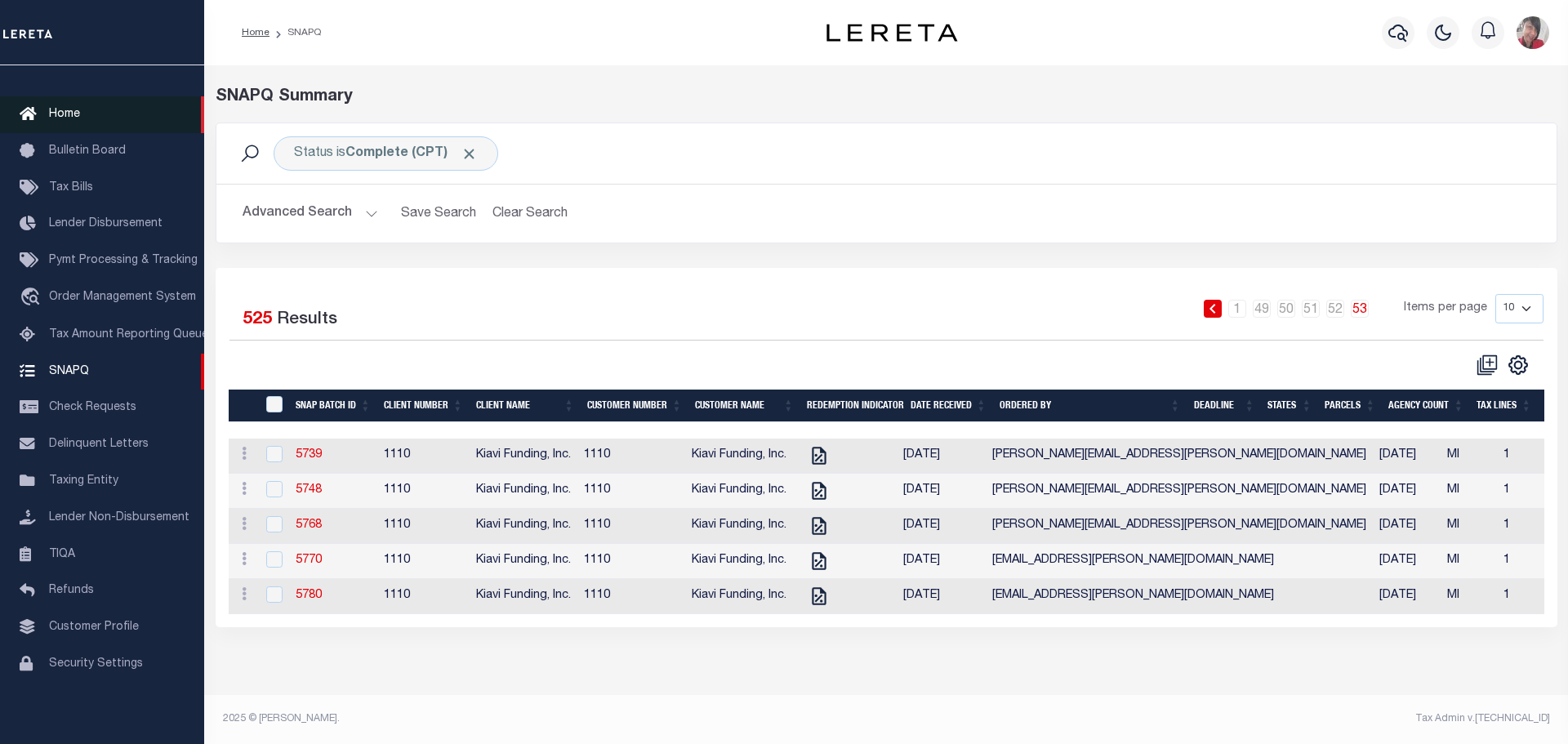
click at [63, 113] on link "Home" at bounding box center [102, 114] width 204 height 37
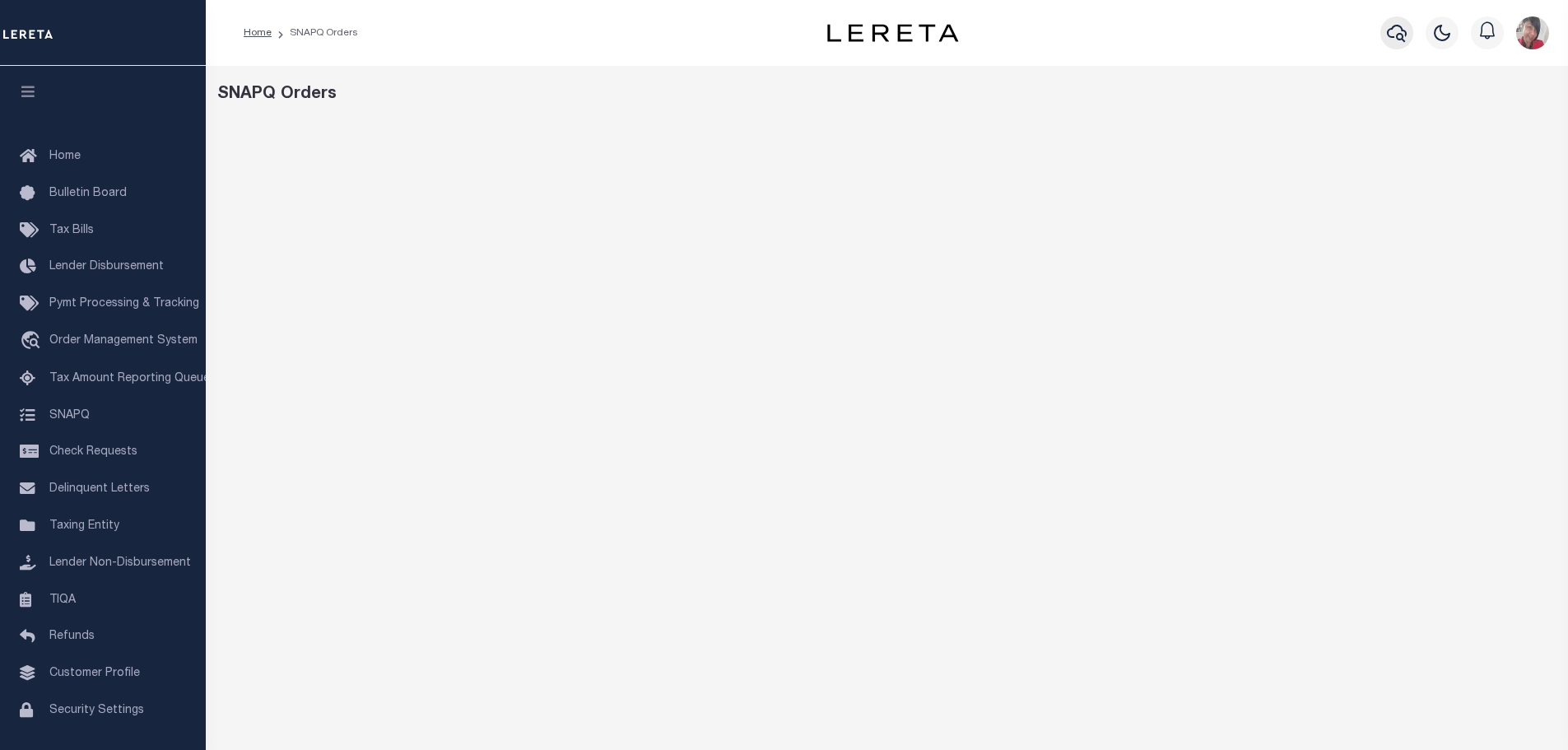
click at [1392, 28] on icon "button" at bounding box center [1397, 33] width 20 height 20
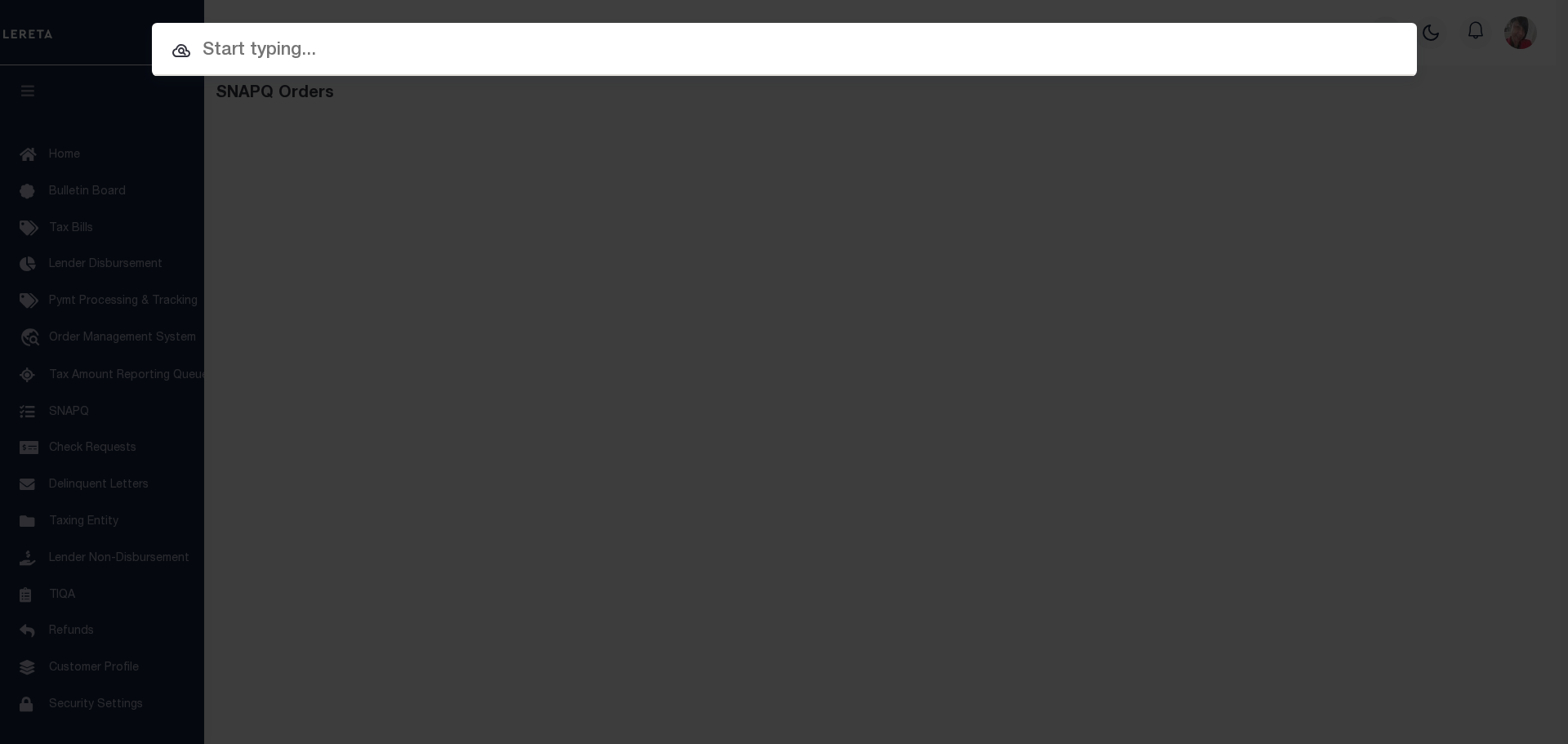
drag, startPoint x: 570, startPoint y: 53, endPoint x: 0, endPoint y: 576, distance: 773.6
click at [567, 52] on input "text" at bounding box center [784, 51] width 1265 height 29
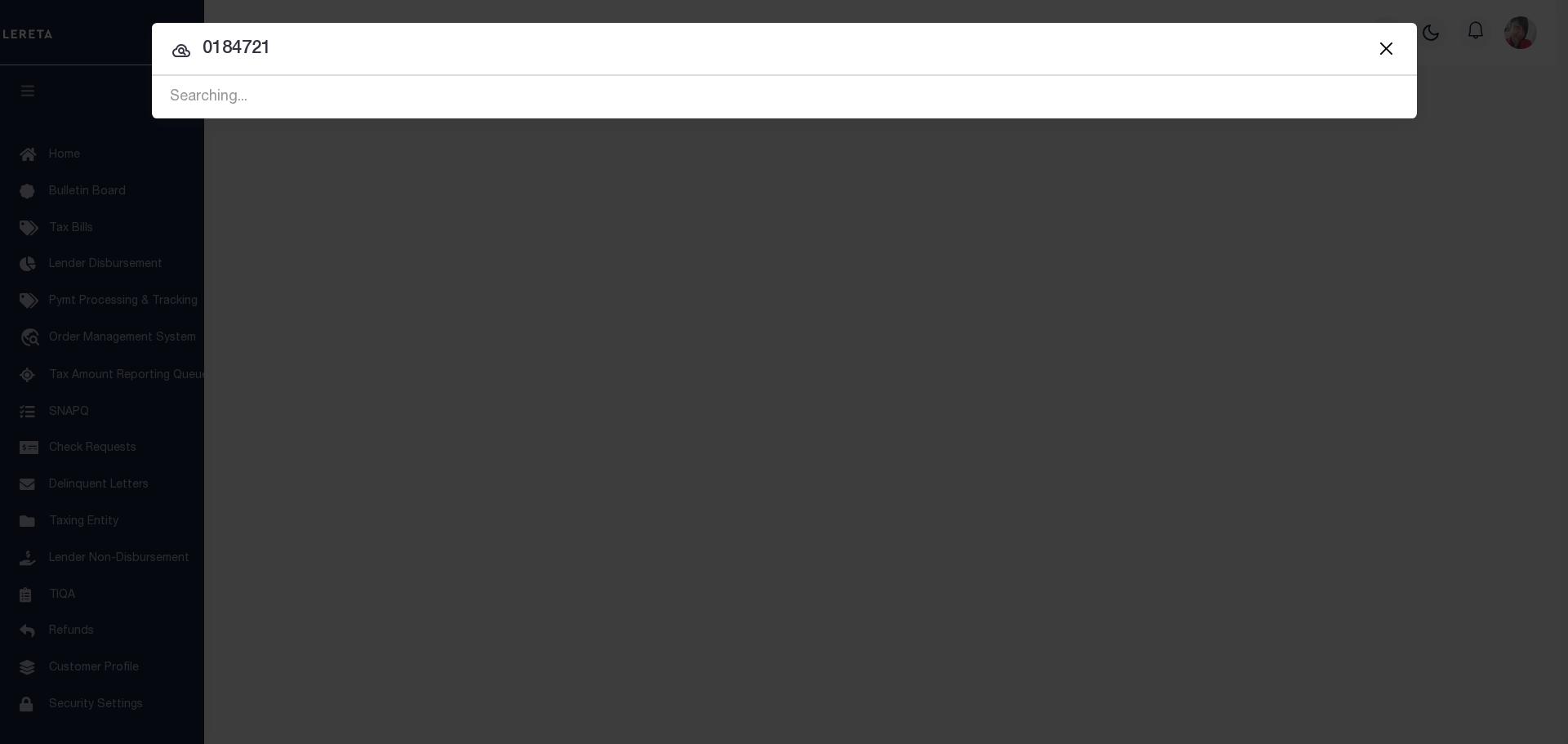
type input "0184721"
click at [374, 85] on div "Searching..." at bounding box center [784, 97] width 1265 height 42
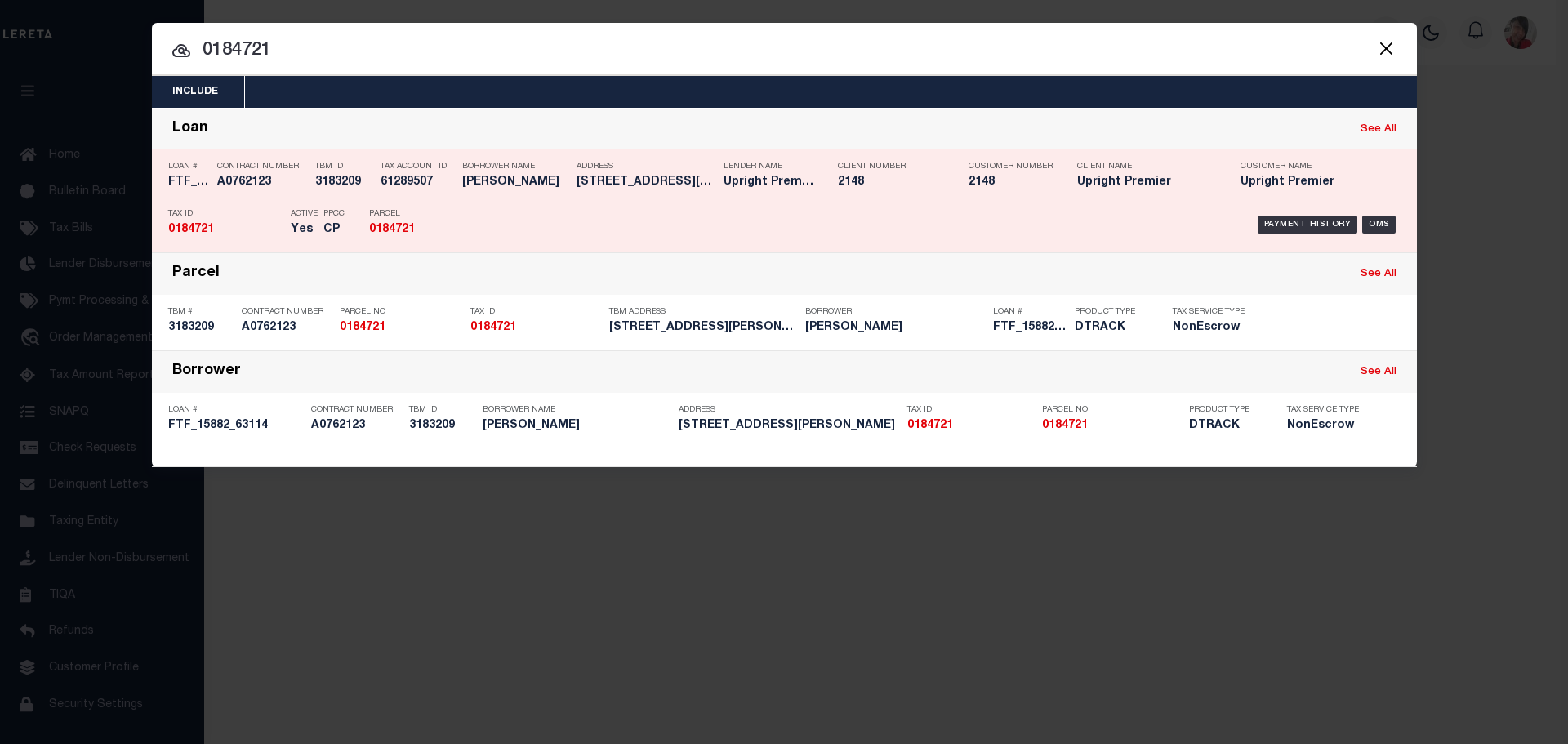
click at [425, 214] on p "Parcel" at bounding box center [406, 214] width 73 height 10
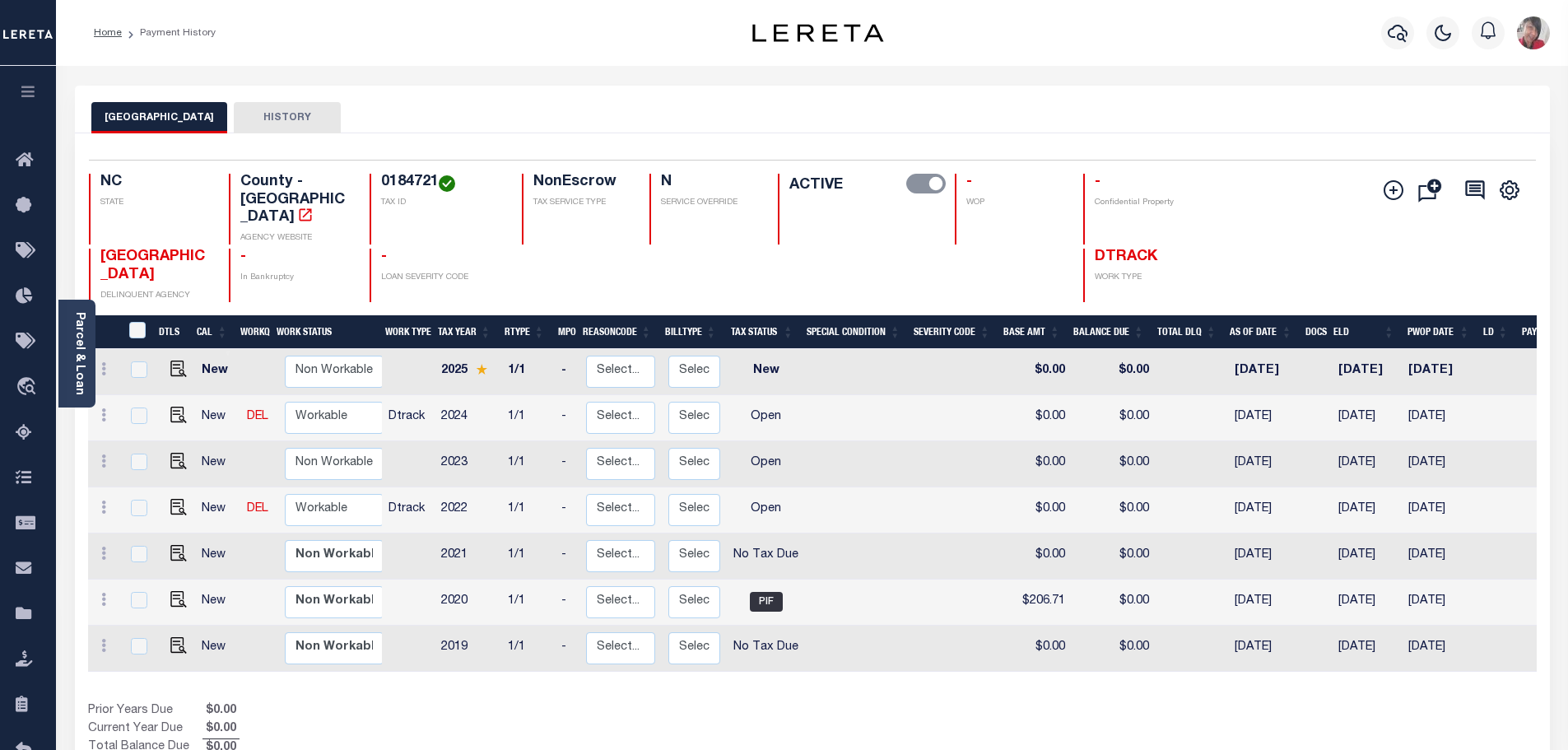
scroll to position [0, 155]
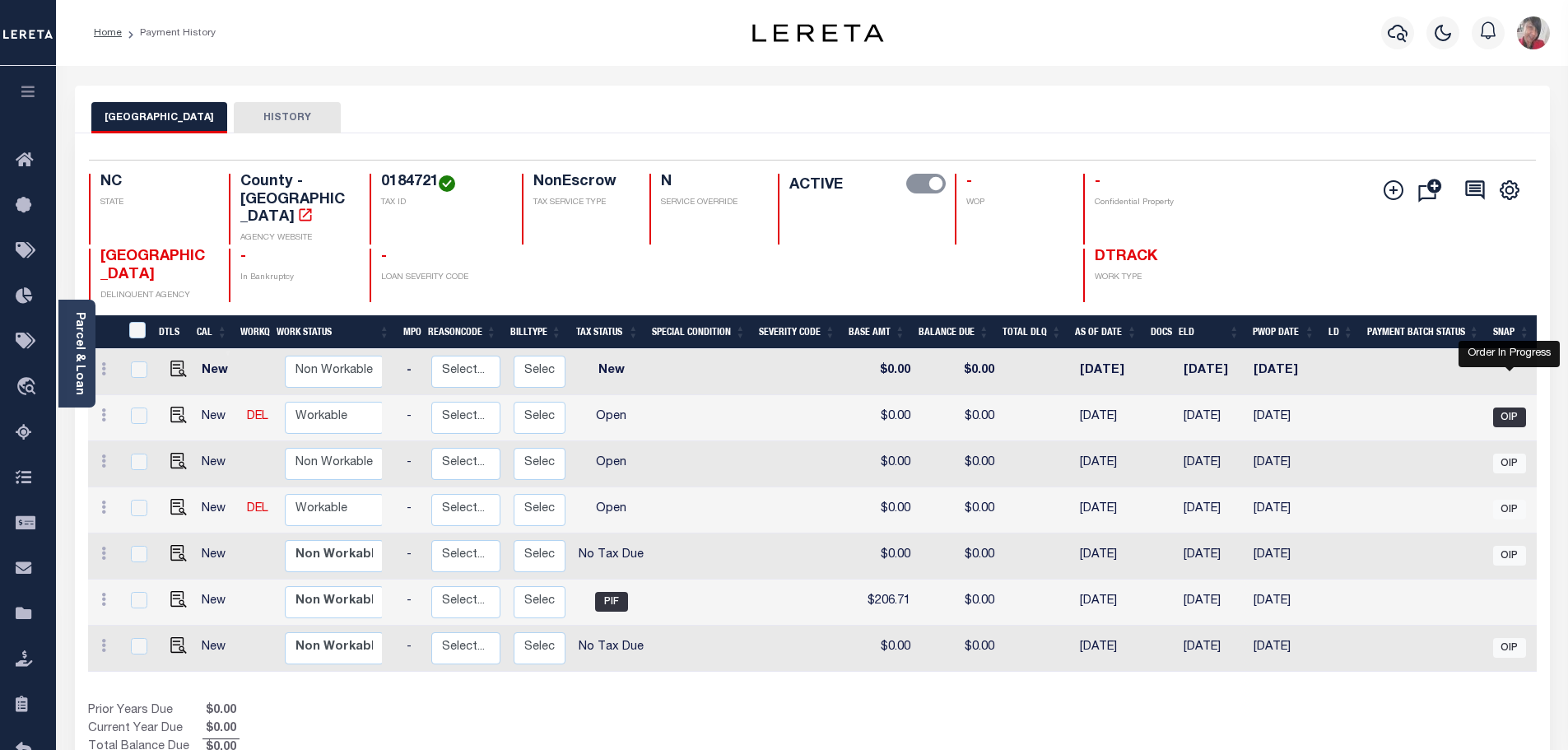
click at [1516, 407] on span "OIP" at bounding box center [1509, 417] width 33 height 20
checkbox input "true"
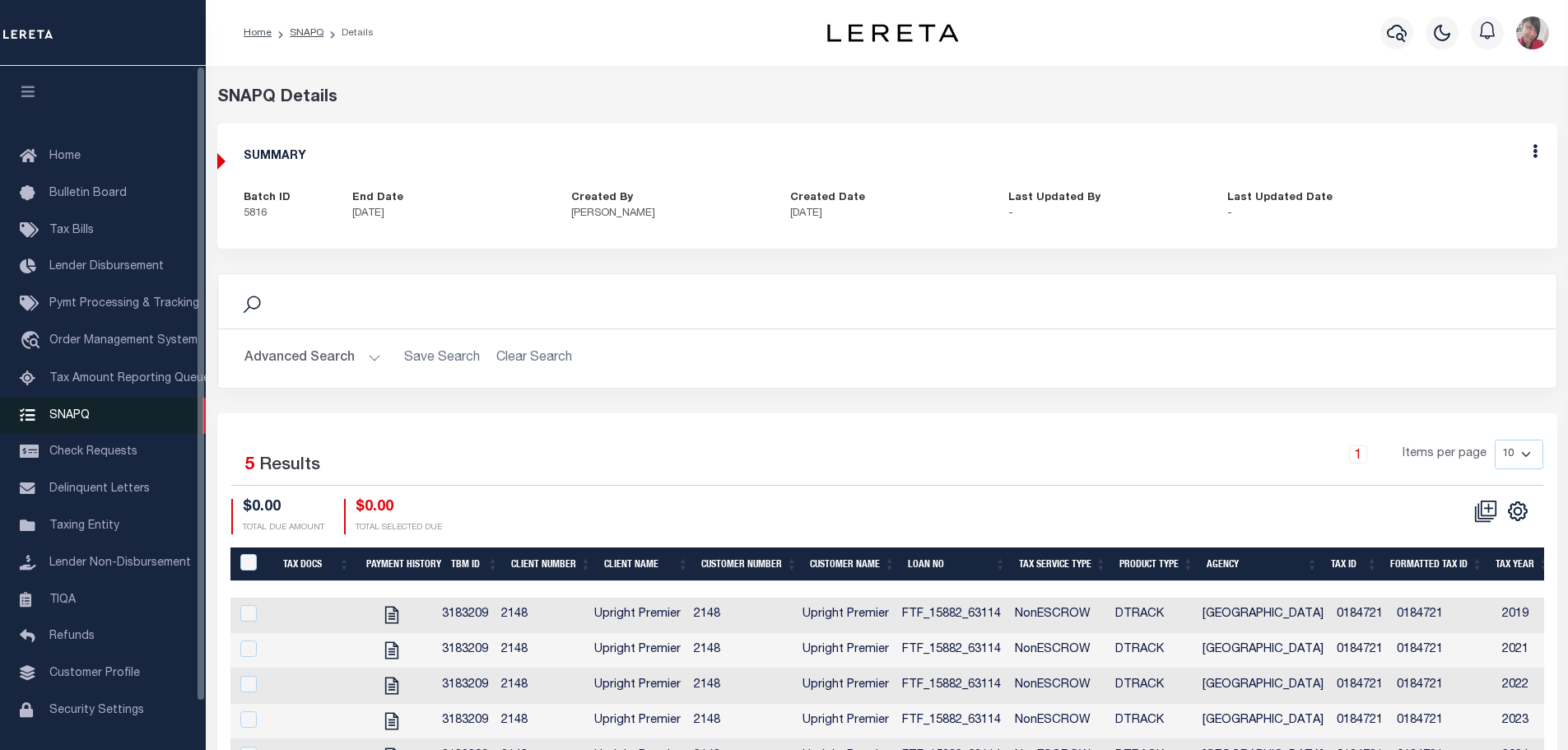
click at [69, 421] on span "SNAPQ" at bounding box center [69, 415] width 40 height 12
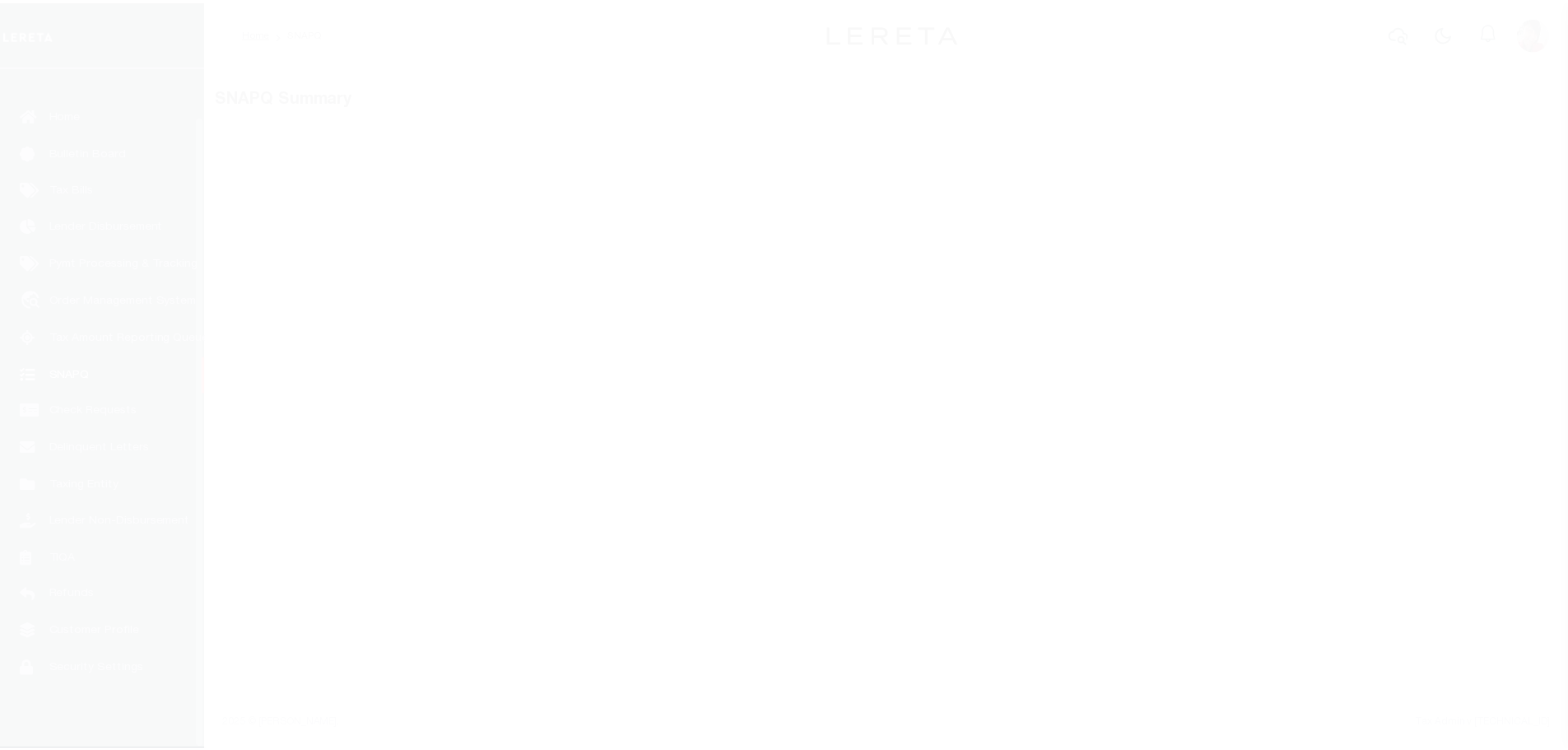
scroll to position [52, 0]
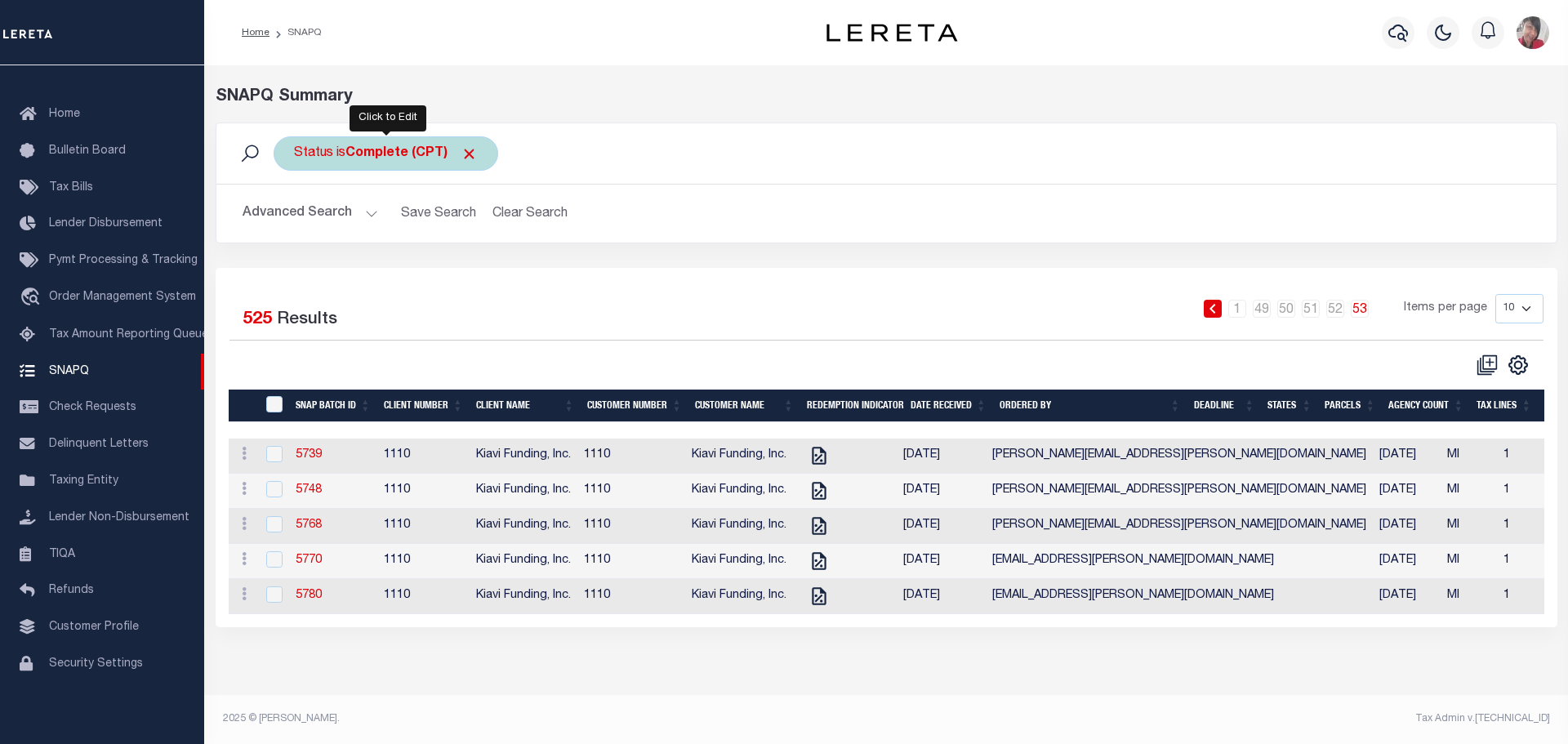
click at [388, 155] on b "Complete (CPT)" at bounding box center [411, 153] width 132 height 13
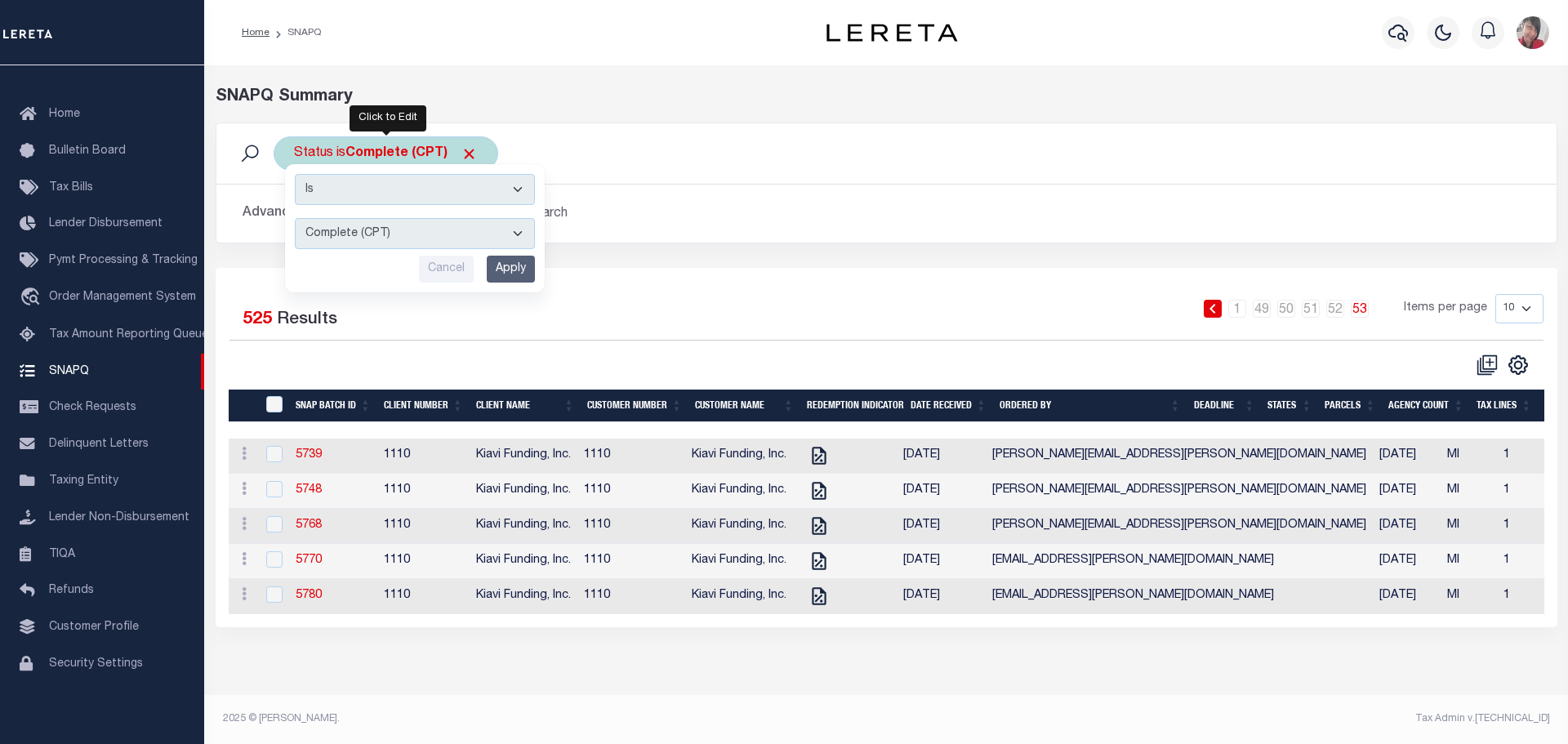
click at [521, 232] on select "Complete (CPT) Order In Progress (OIP)" at bounding box center [415, 233] width 240 height 31
select select "OIP"
click at [295, 218] on select "Complete (CPT) Order In Progress (OIP)" at bounding box center [415, 233] width 240 height 31
click at [516, 272] on input "Apply" at bounding box center [511, 269] width 49 height 27
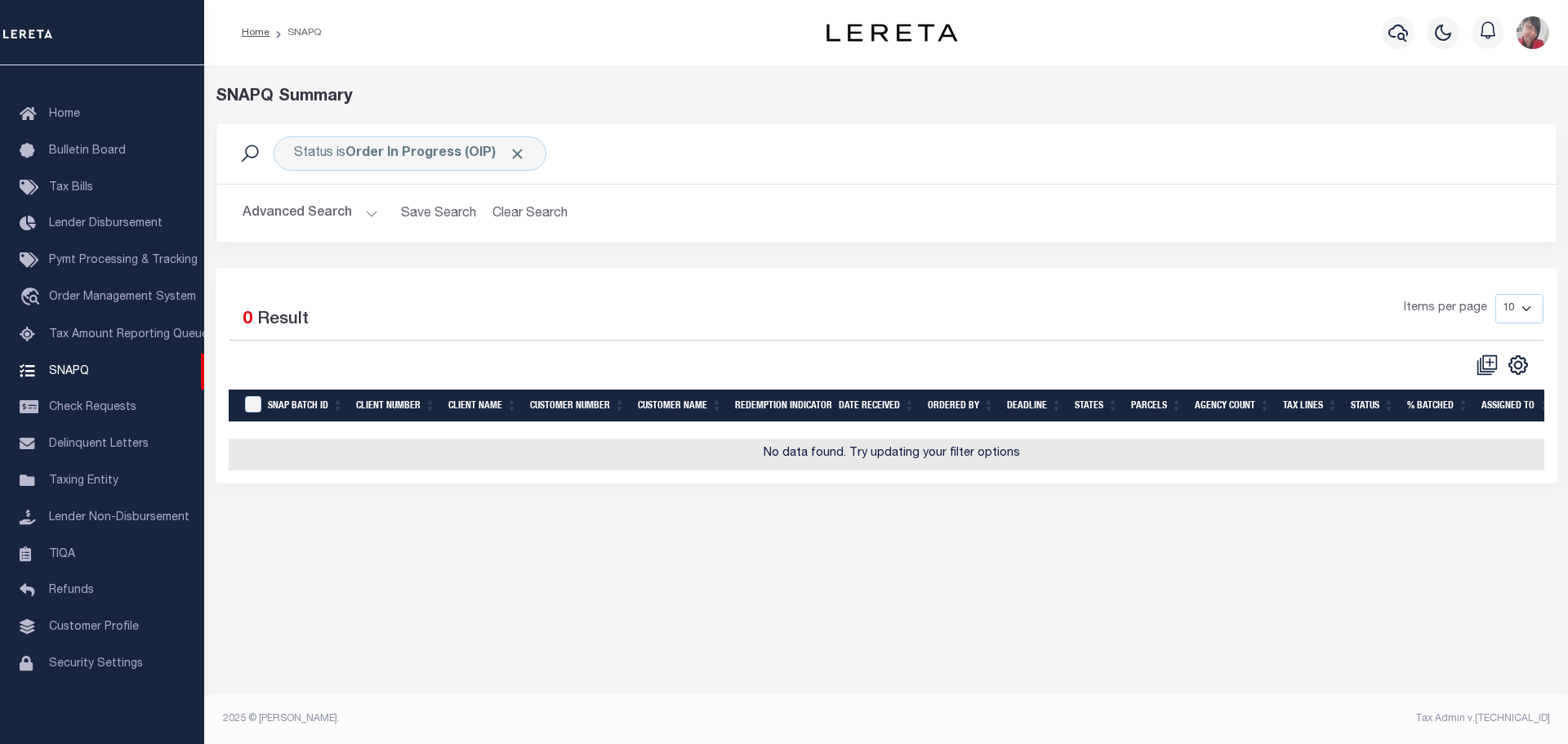
click at [363, 216] on button "Advanced Search" at bounding box center [310, 213] width 136 height 32
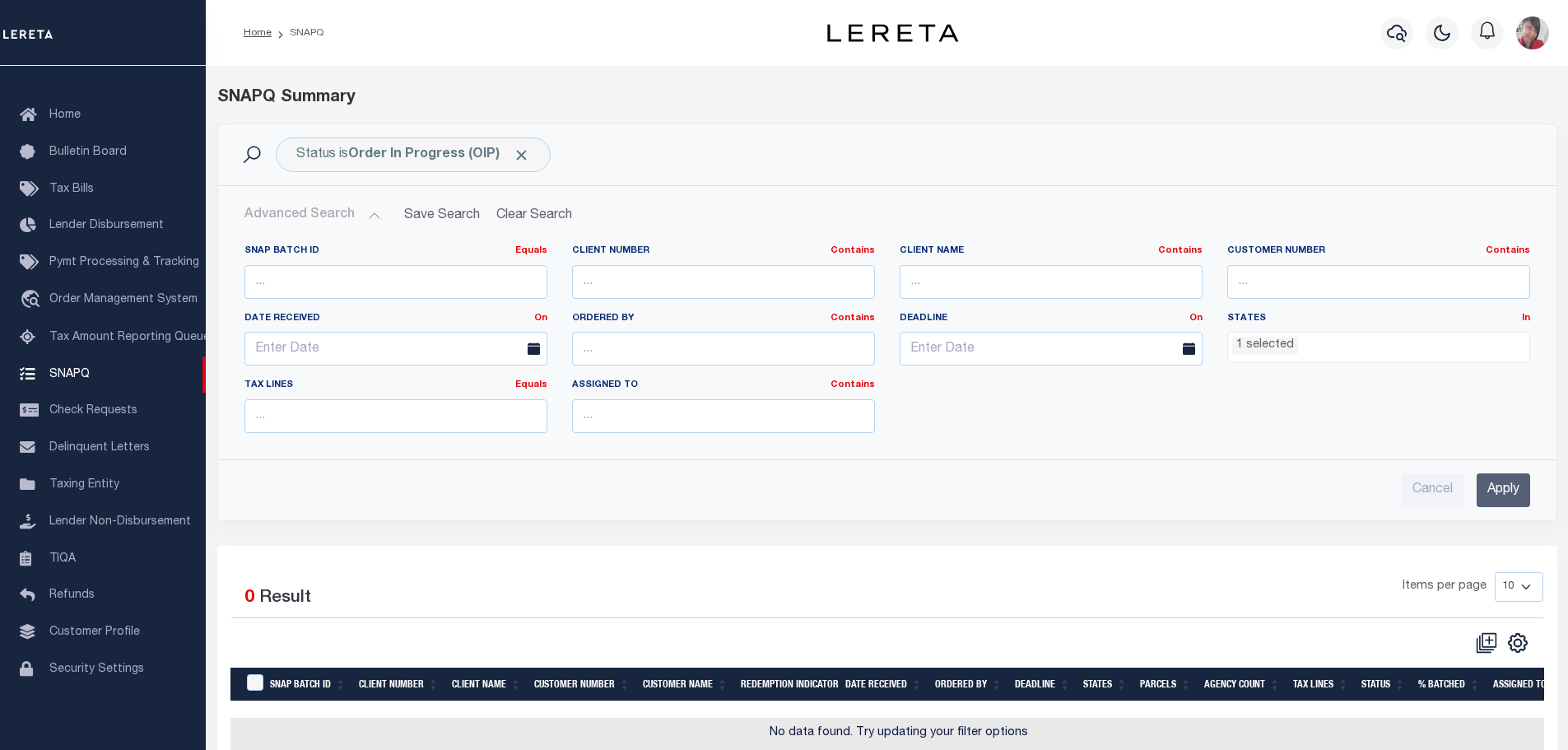
click at [1267, 338] on li "1 selected" at bounding box center [1265, 346] width 66 height 18
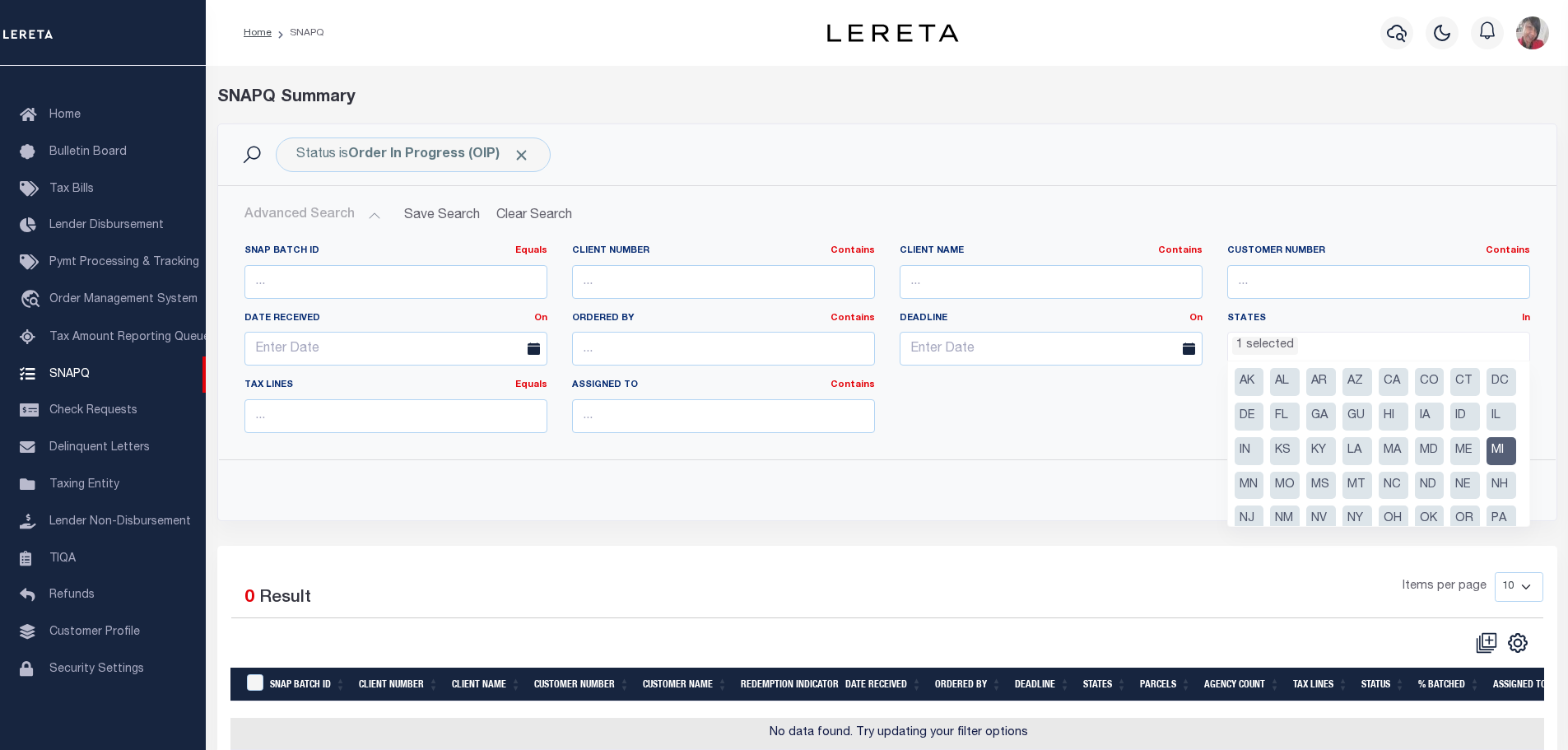
click at [1486, 465] on li "MI" at bounding box center [1501, 451] width 30 height 28
select select
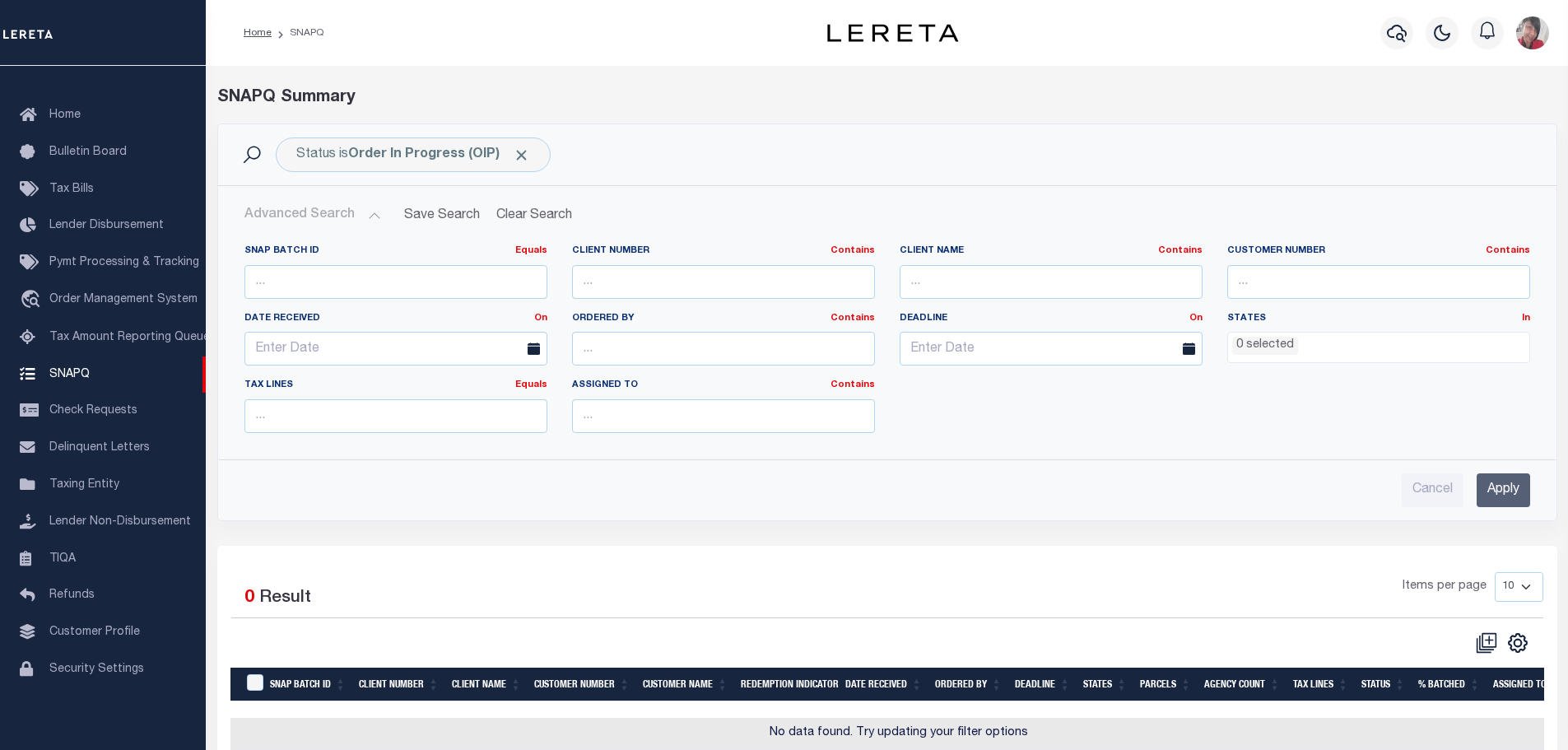
click at [1132, 433] on div "SNAP BATCH ID Equals Equals Is Not Equal To Is Greater Than Is Less Than Client…" at bounding box center [887, 345] width 1310 height 202
click at [1522, 491] on input "Apply" at bounding box center [1502, 490] width 53 height 34
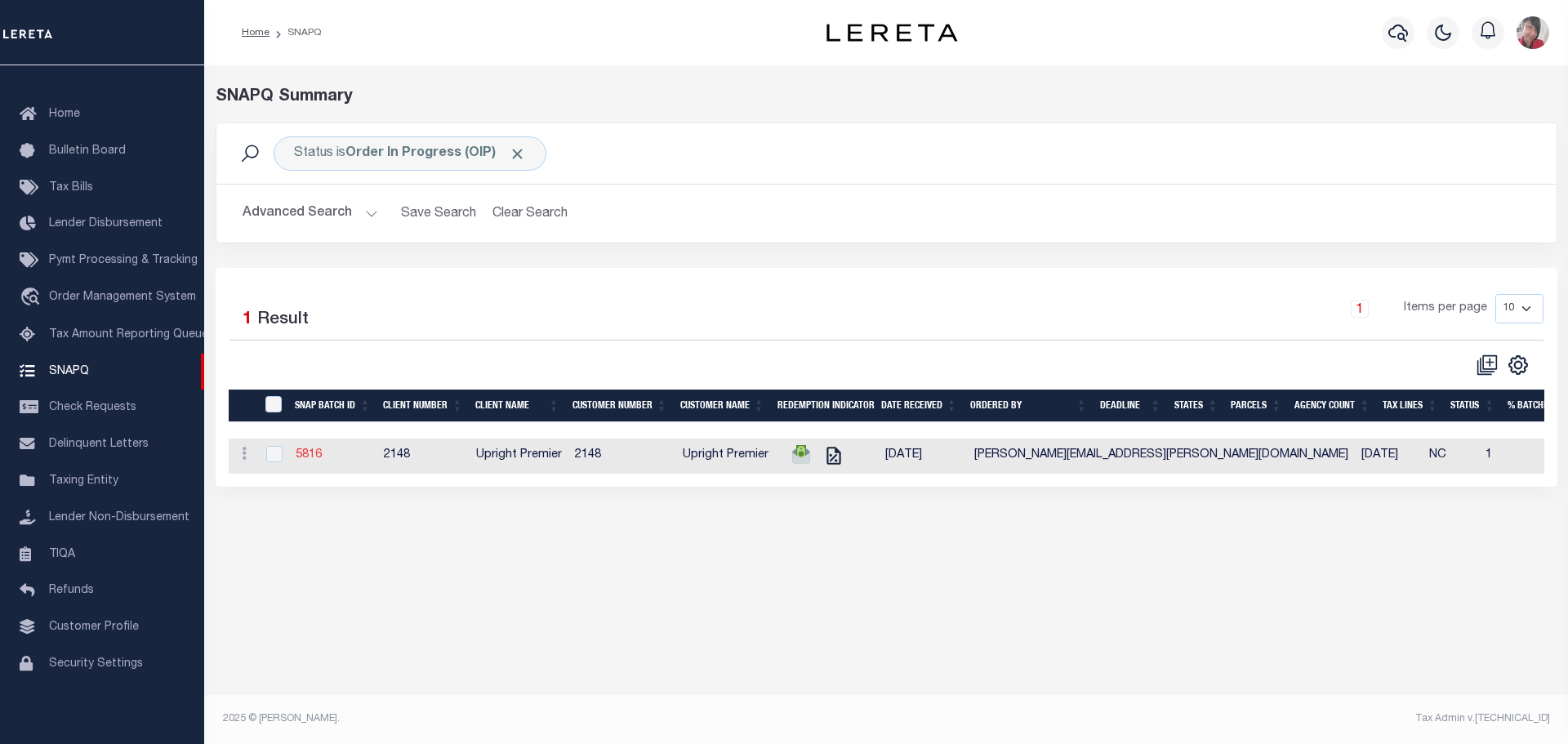
click at [300, 454] on link "5816" at bounding box center [309, 455] width 26 height 12
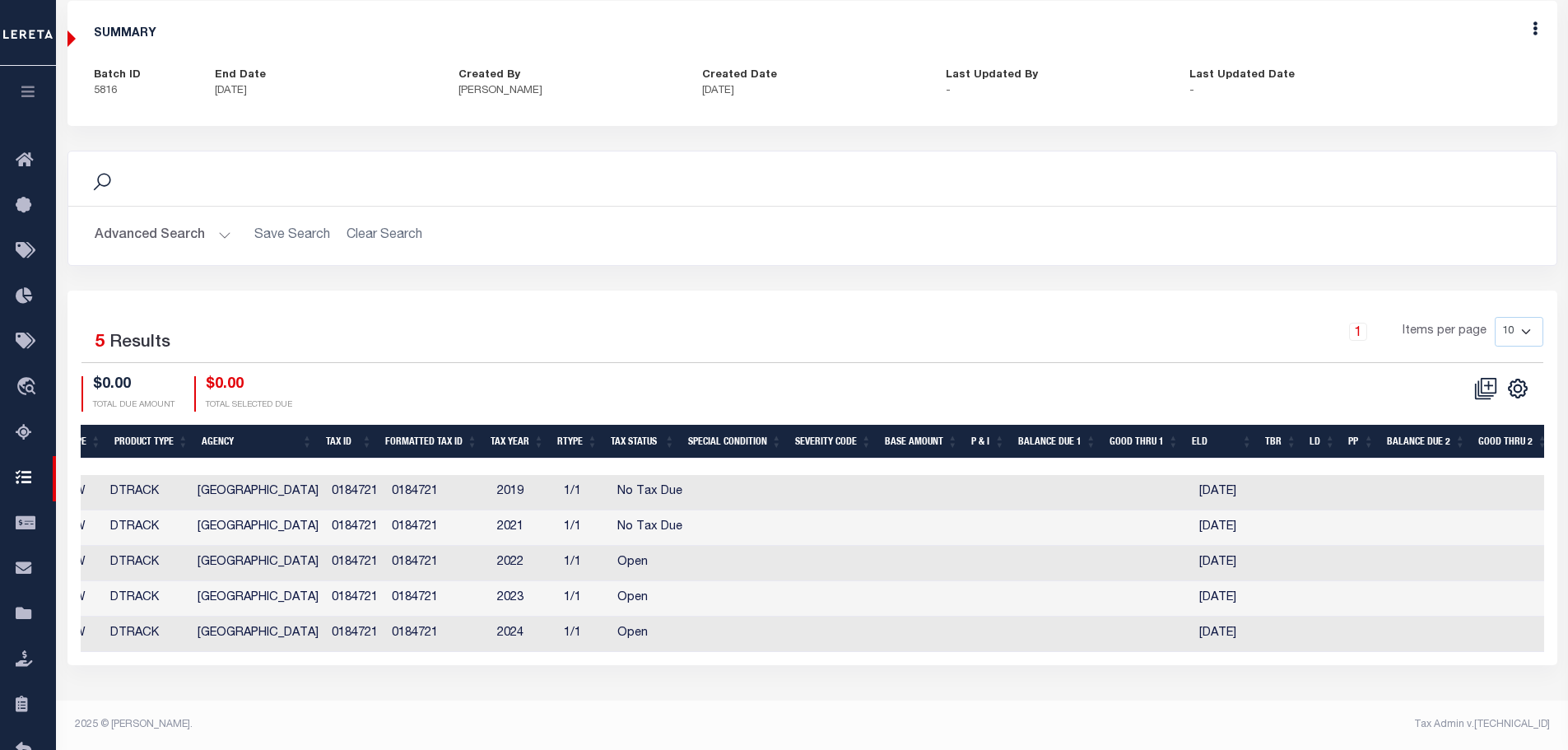
scroll to position [0, 922]
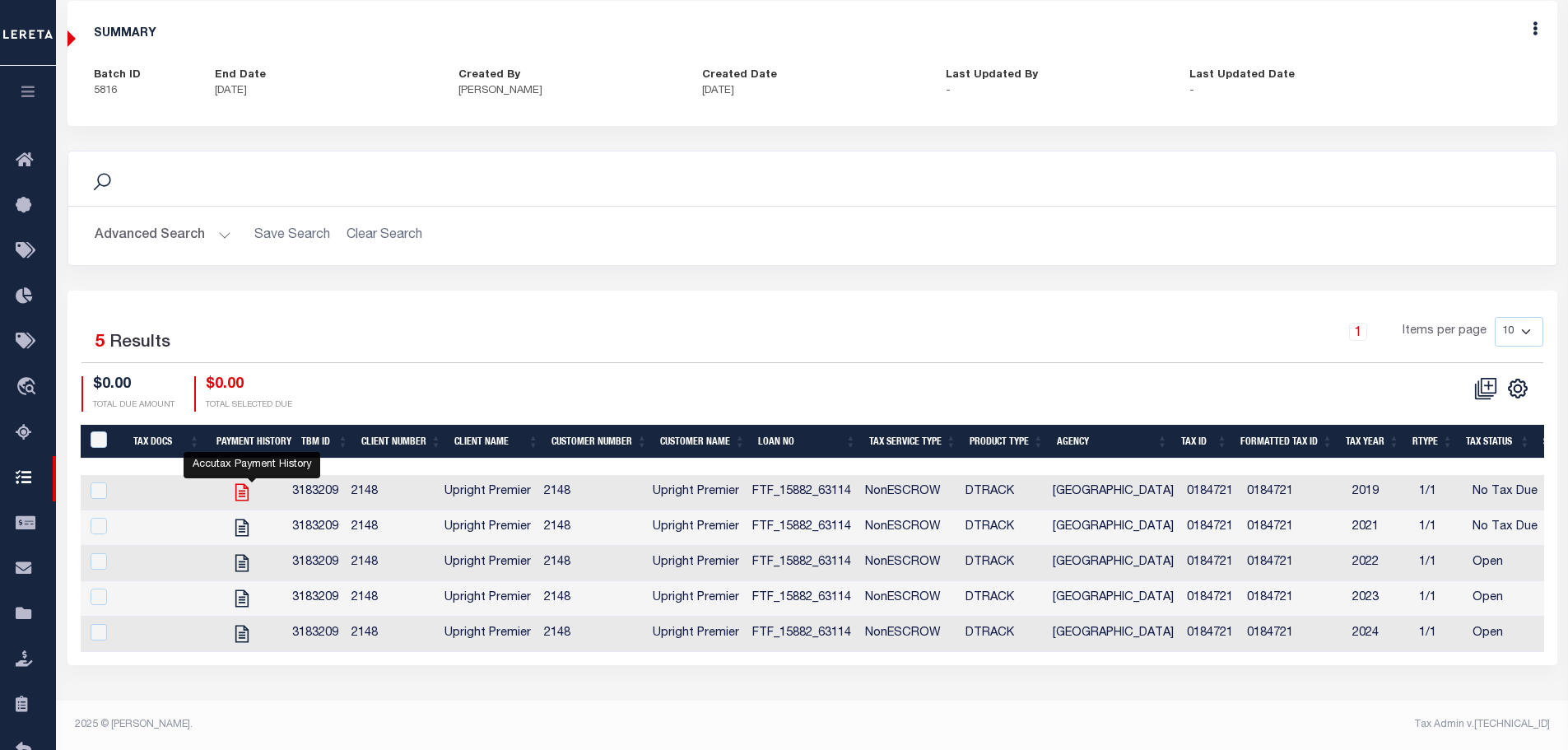
click at [250, 494] on icon "" at bounding box center [241, 491] width 21 height 21
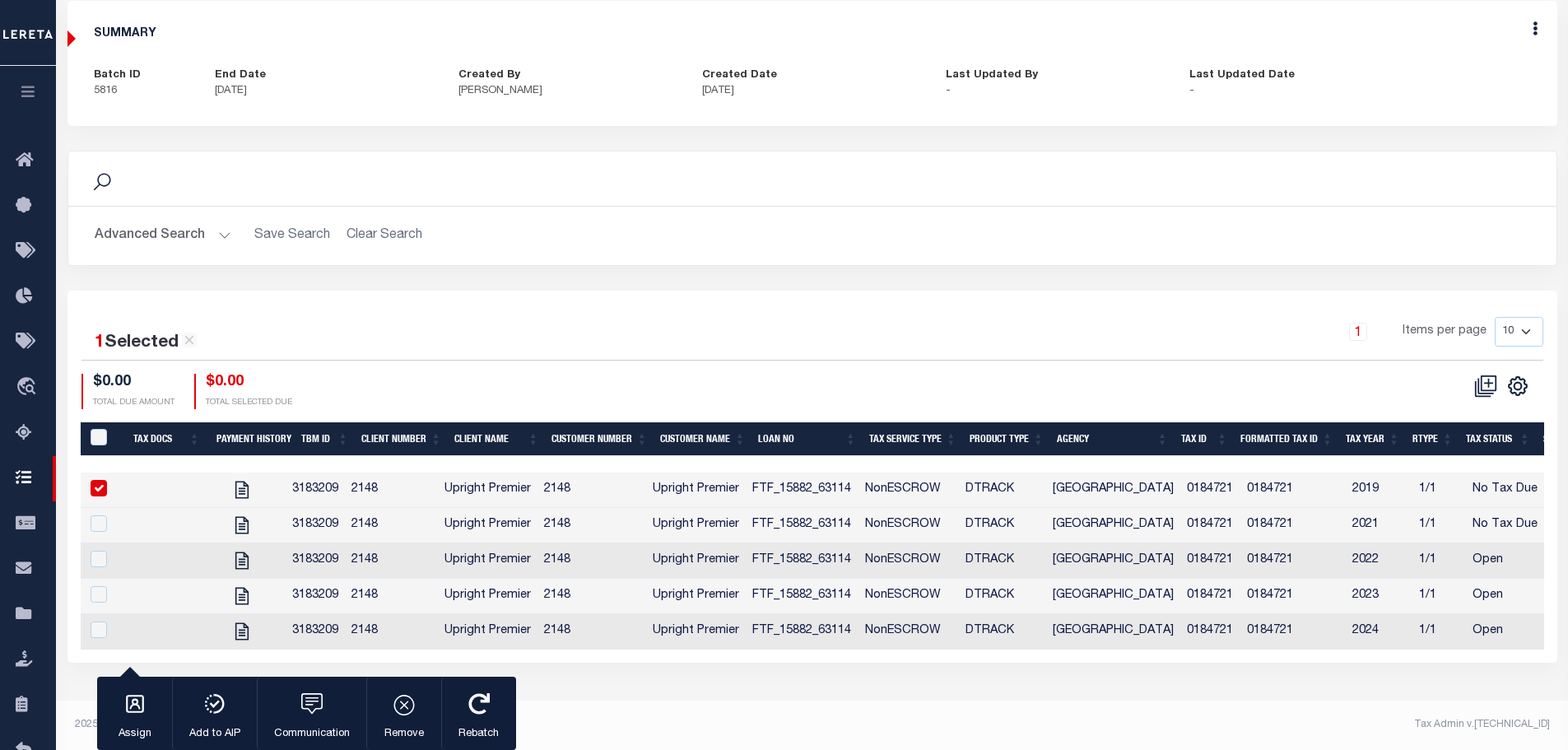
click at [95, 495] on input "checkbox" at bounding box center [99, 488] width 16 height 16
checkbox input "false"
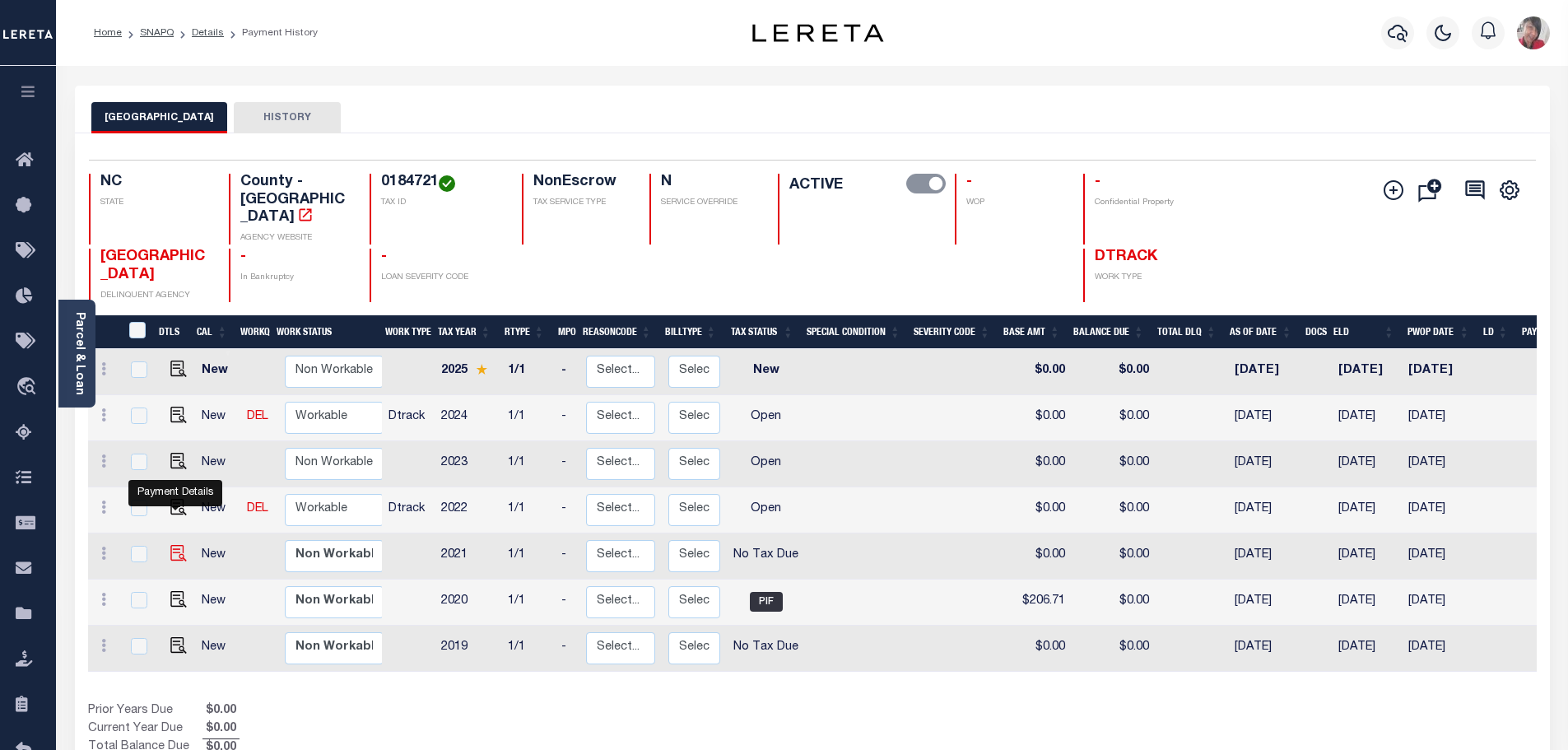
click at [174, 545] on img "" at bounding box center [178, 553] width 16 height 16
checkbox input "true"
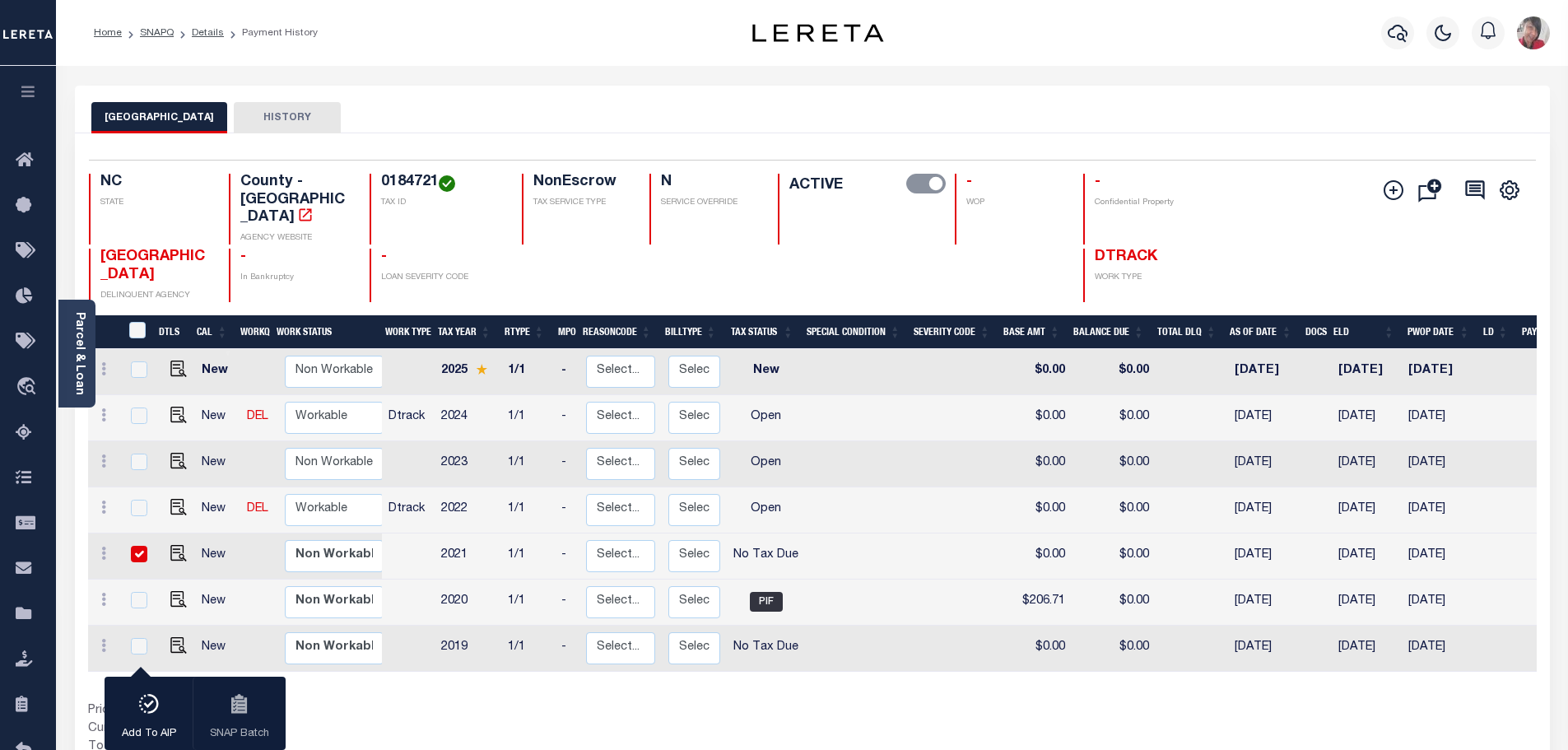
click at [135, 546] on input "checkbox" at bounding box center [139, 554] width 16 height 16
checkbox input "false"
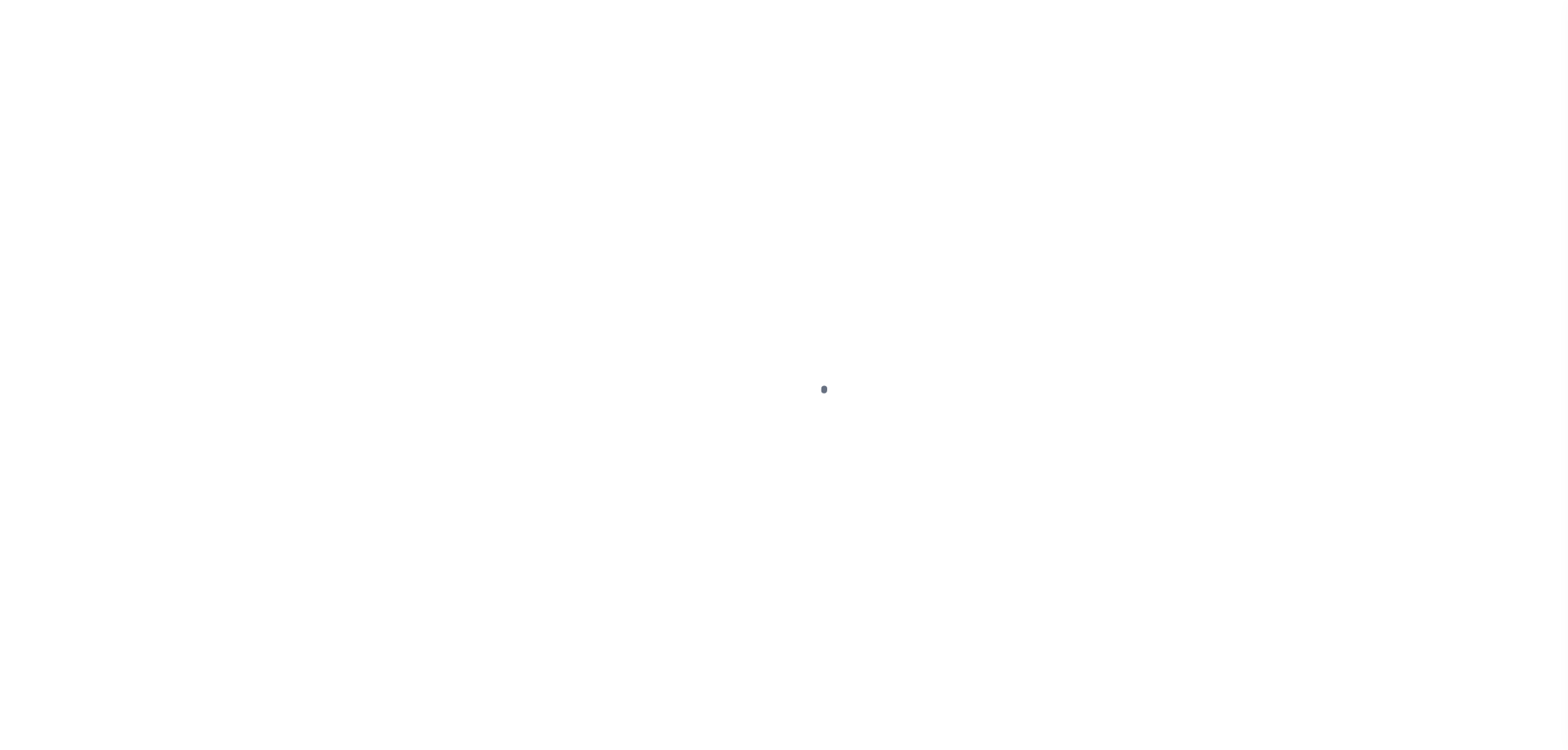
select select "NTX"
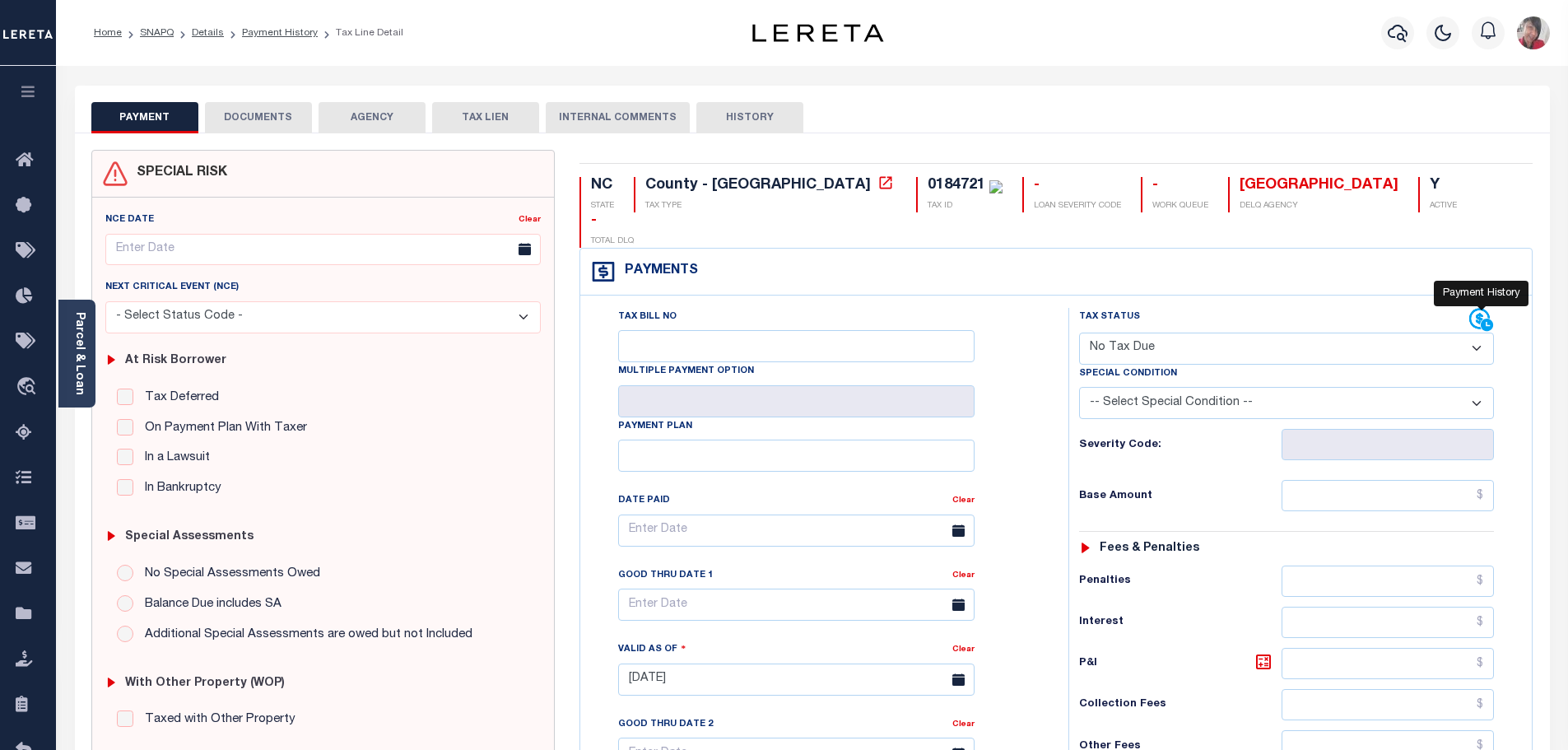
click at [1486, 308] on icon at bounding box center [1481, 320] width 25 height 25
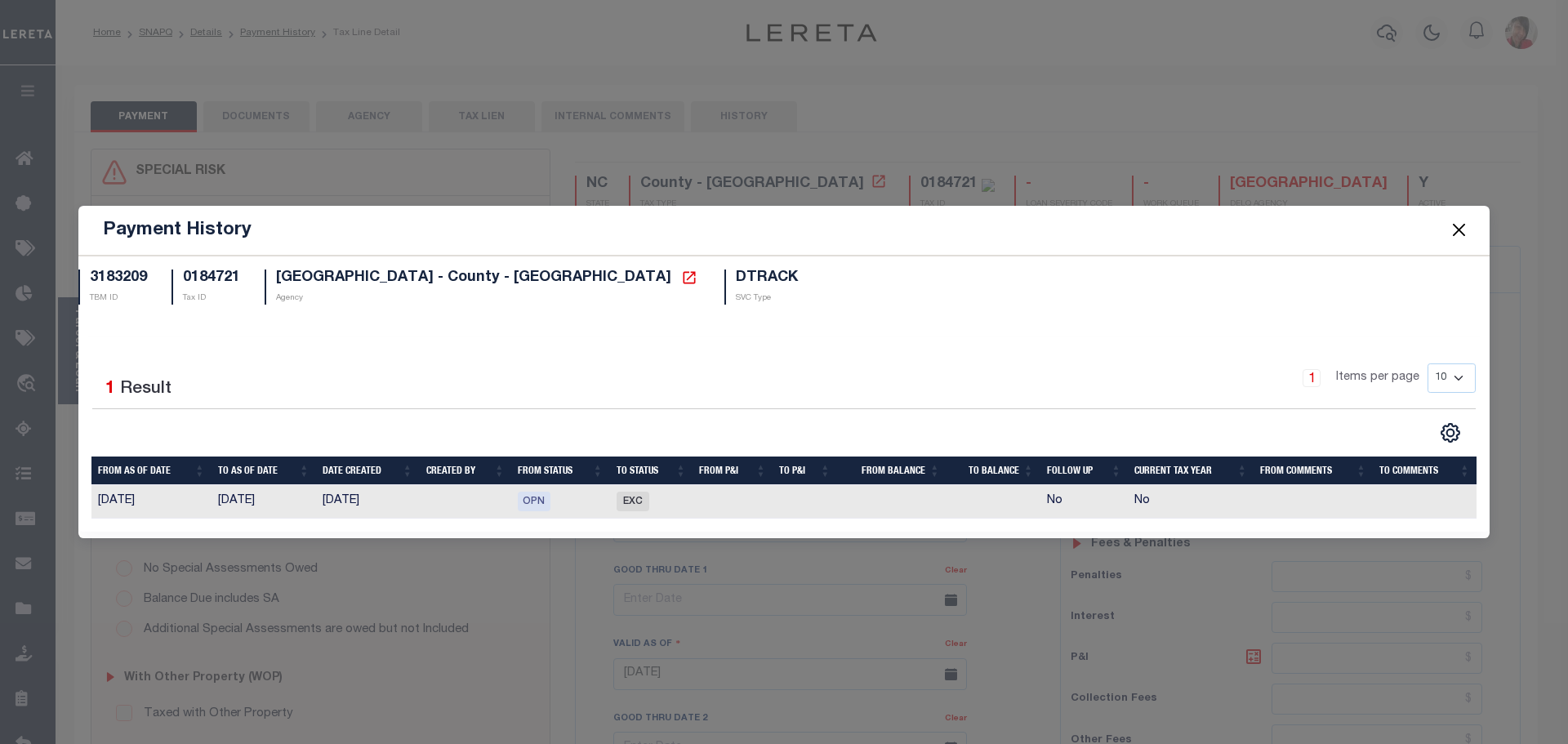
click at [1455, 226] on button "Close" at bounding box center [1459, 229] width 21 height 21
